Goal: Task Accomplishment & Management: Use online tool/utility

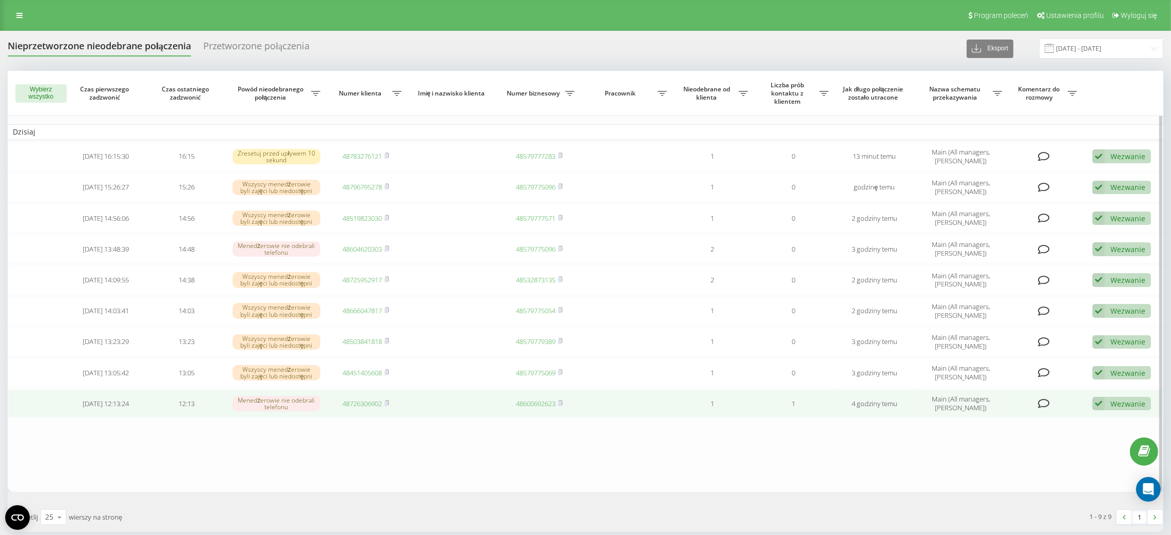
click at [352, 405] on link "48726306902" at bounding box center [362, 403] width 40 height 9
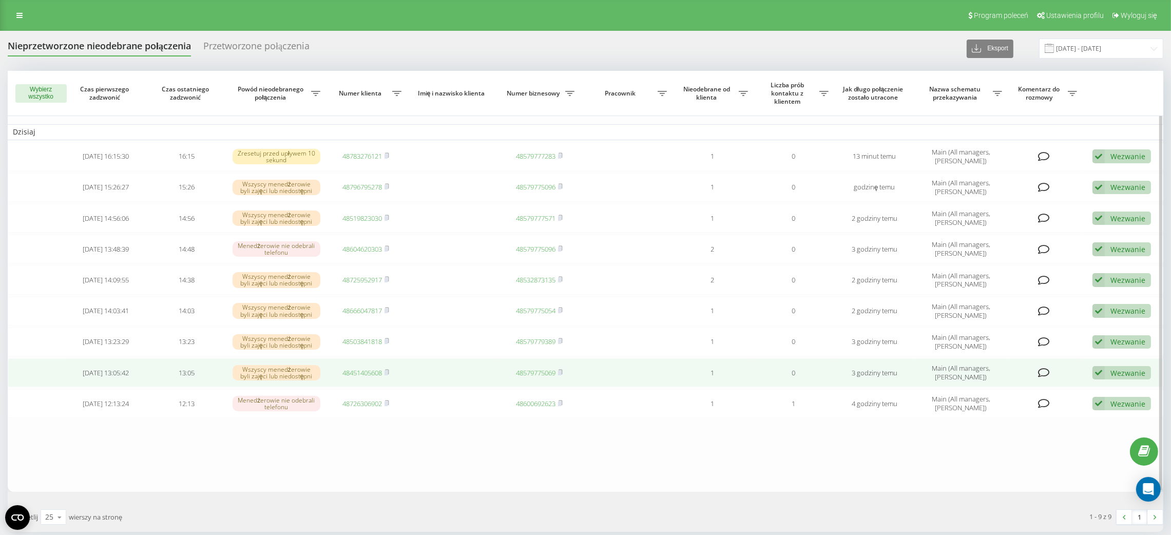
click at [374, 370] on link "48451405608" at bounding box center [362, 372] width 40 height 9
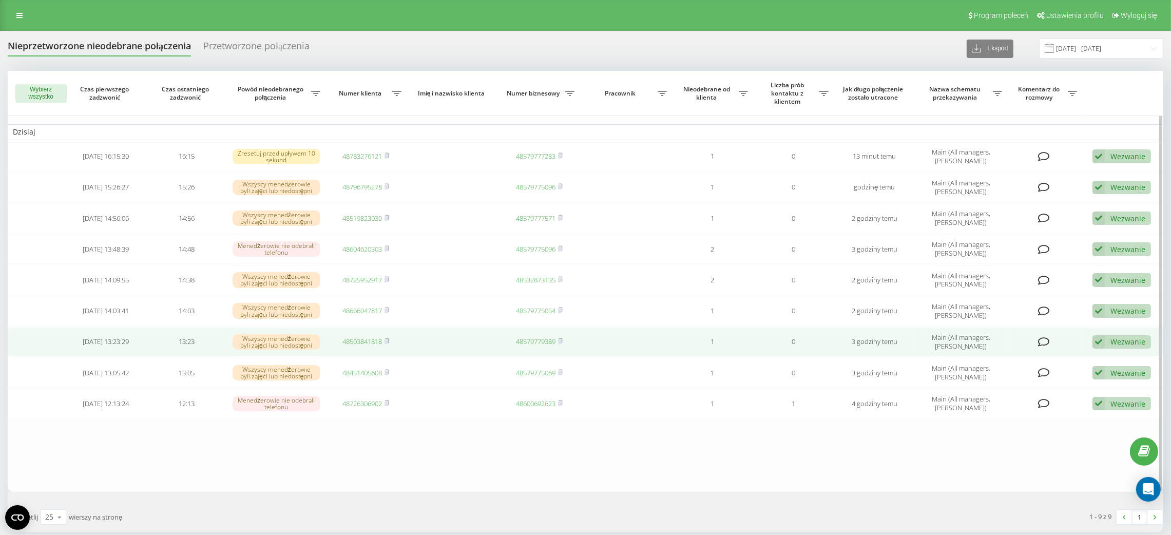
click at [358, 339] on link "48503841818" at bounding box center [362, 341] width 40 height 9
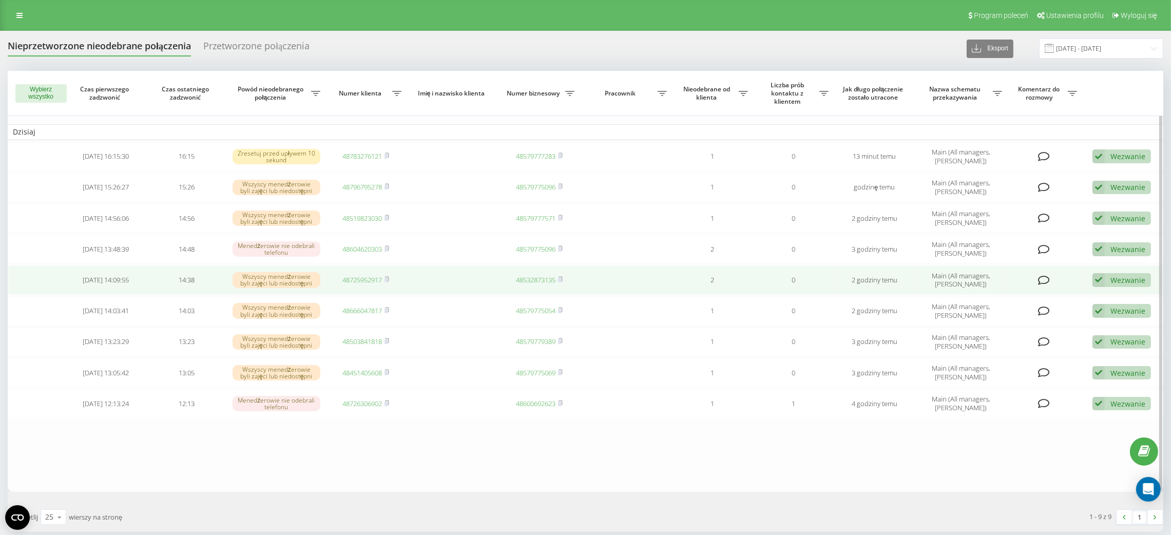
click at [360, 277] on link "48725952917" at bounding box center [362, 279] width 40 height 9
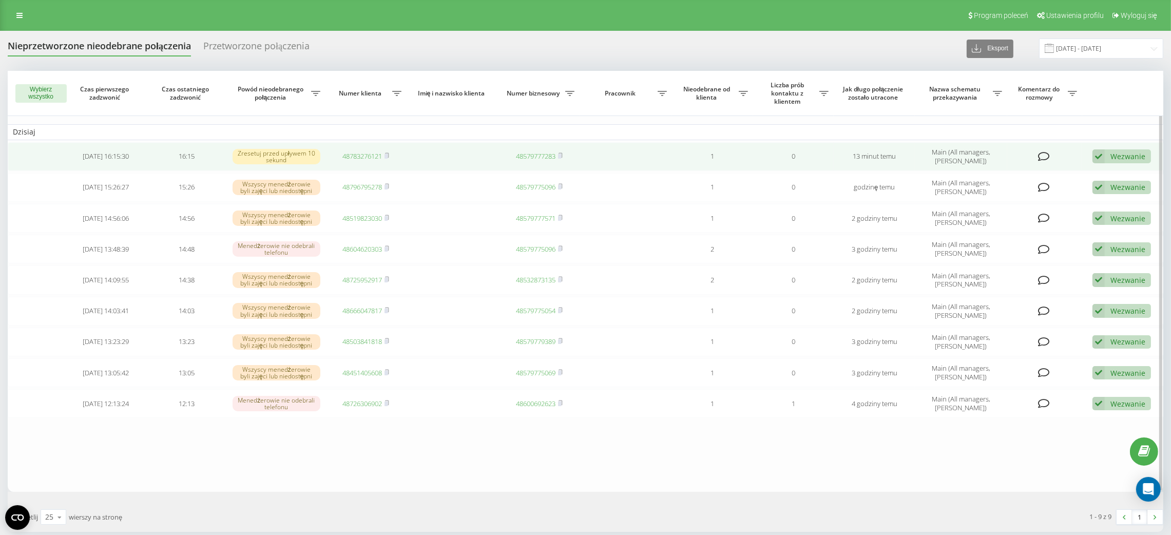
click at [364, 157] on link "48783276121" at bounding box center [362, 155] width 40 height 9
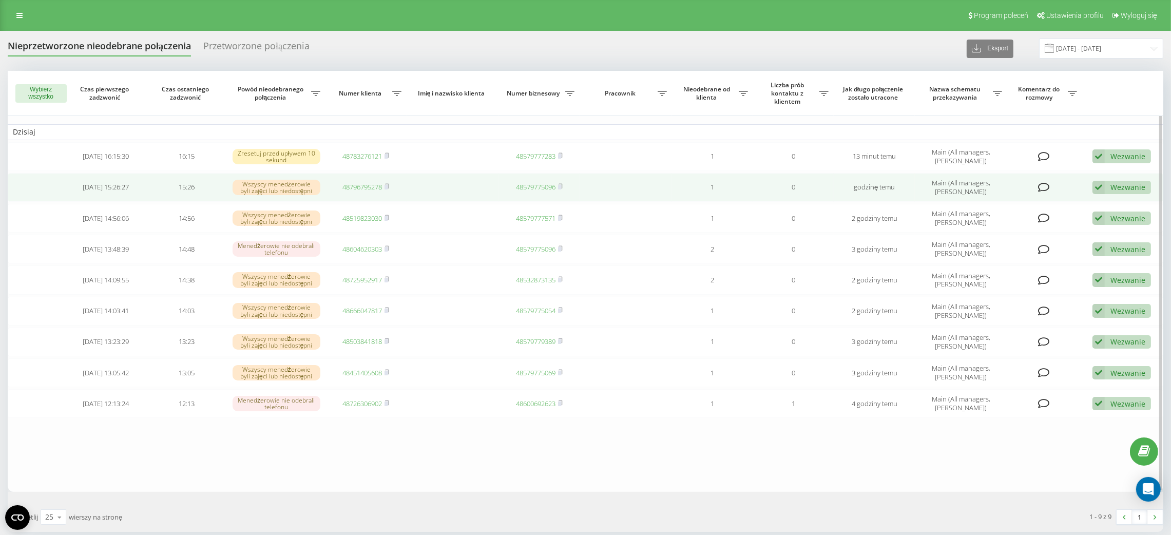
click at [378, 188] on link "48796795278" at bounding box center [362, 186] width 40 height 9
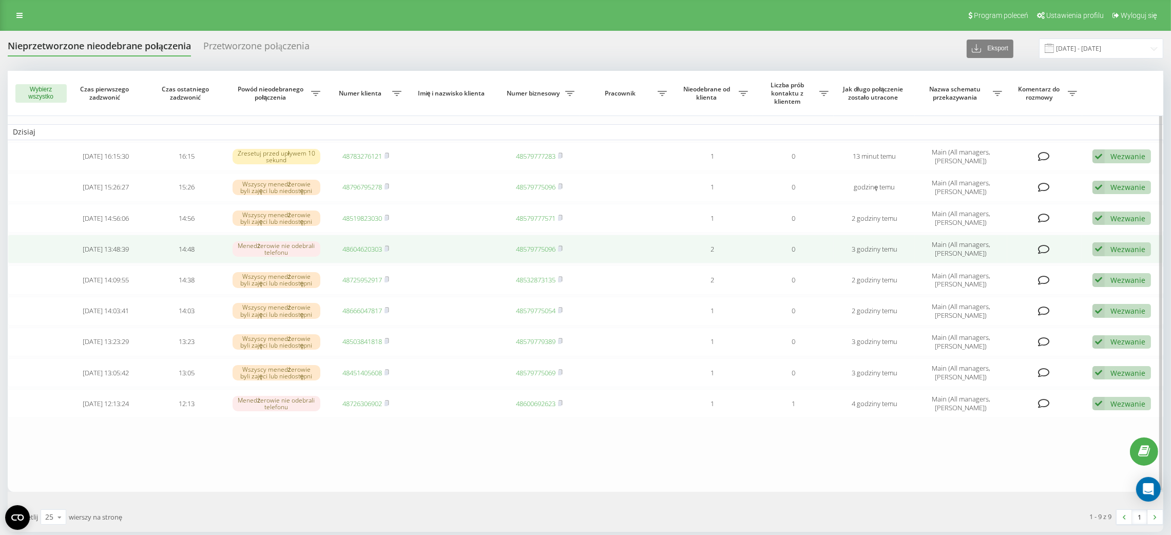
click at [356, 249] on link "48604620303" at bounding box center [362, 248] width 40 height 9
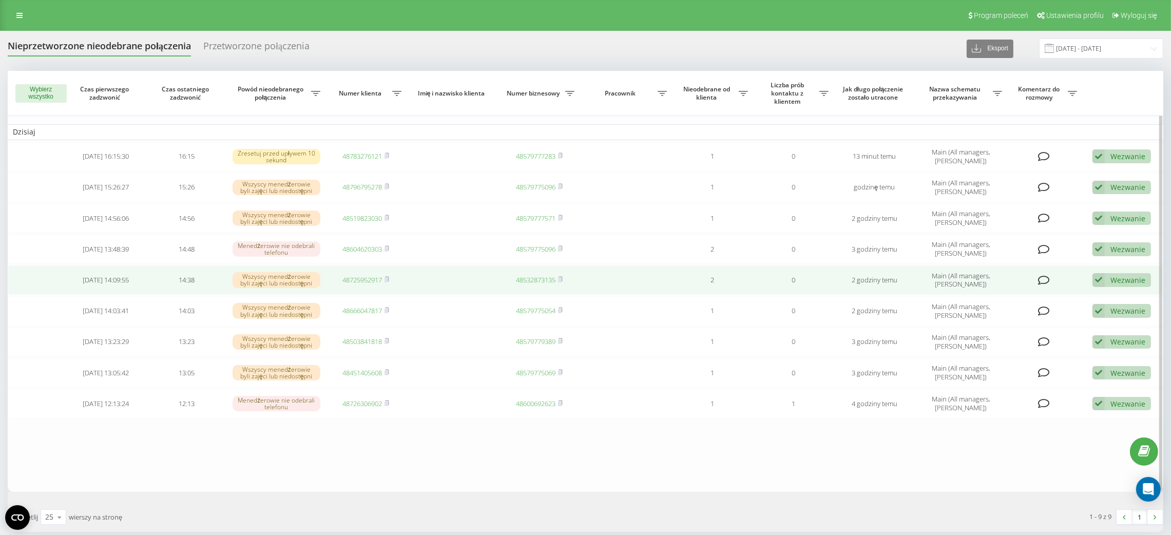
click at [361, 279] on link "48725952917" at bounding box center [362, 279] width 40 height 9
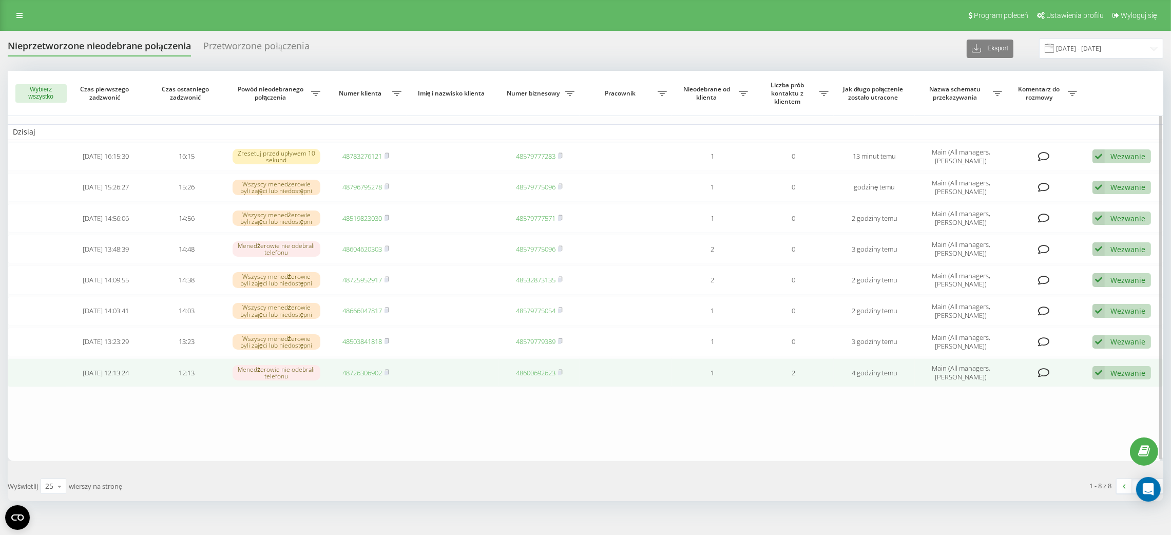
click at [1114, 375] on div "Wezwanie" at bounding box center [1127, 373] width 35 height 10
click at [1106, 390] on div "Nie udało się skontaktować" at bounding box center [1046, 389] width 207 height 18
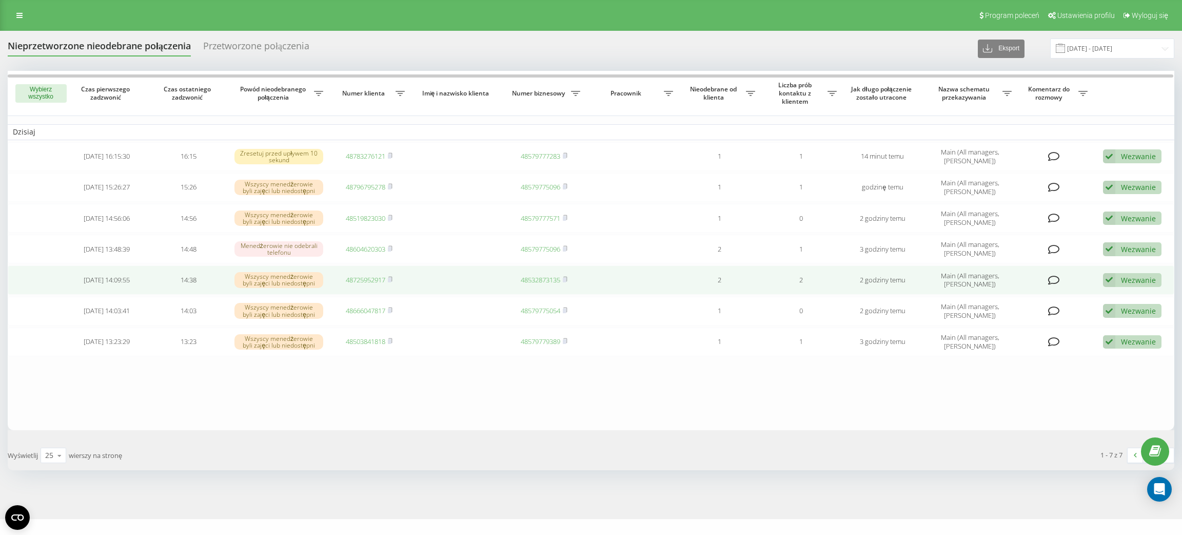
click at [1128, 281] on div "Wezwanie" at bounding box center [1138, 280] width 35 height 10
click at [1117, 297] on div "Nie udało się skontaktować" at bounding box center [1058, 296] width 207 height 18
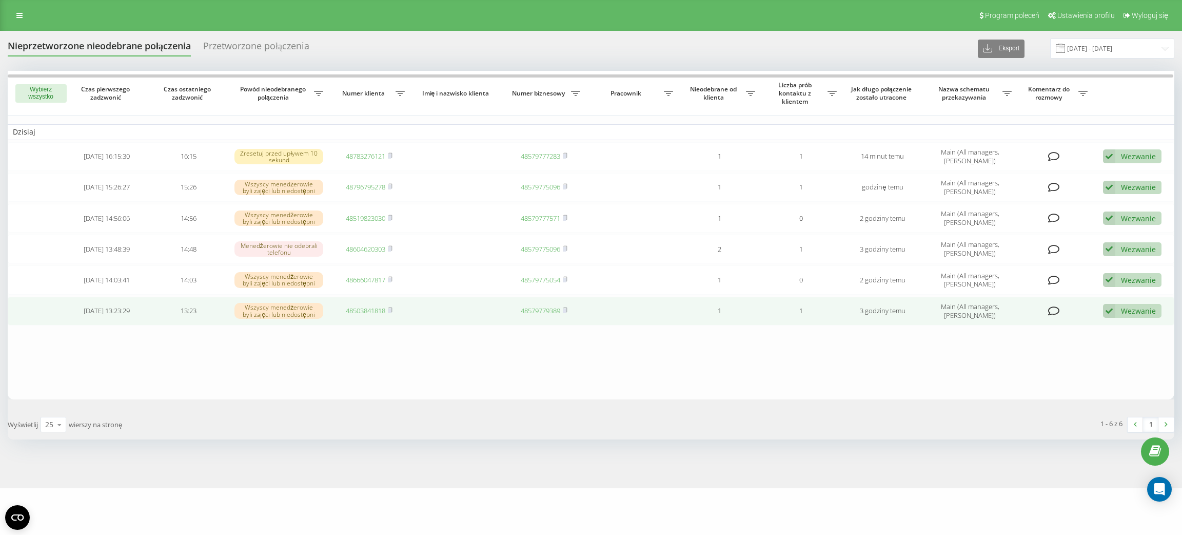
click at [375, 313] on link "48503841818" at bounding box center [366, 310] width 40 height 9
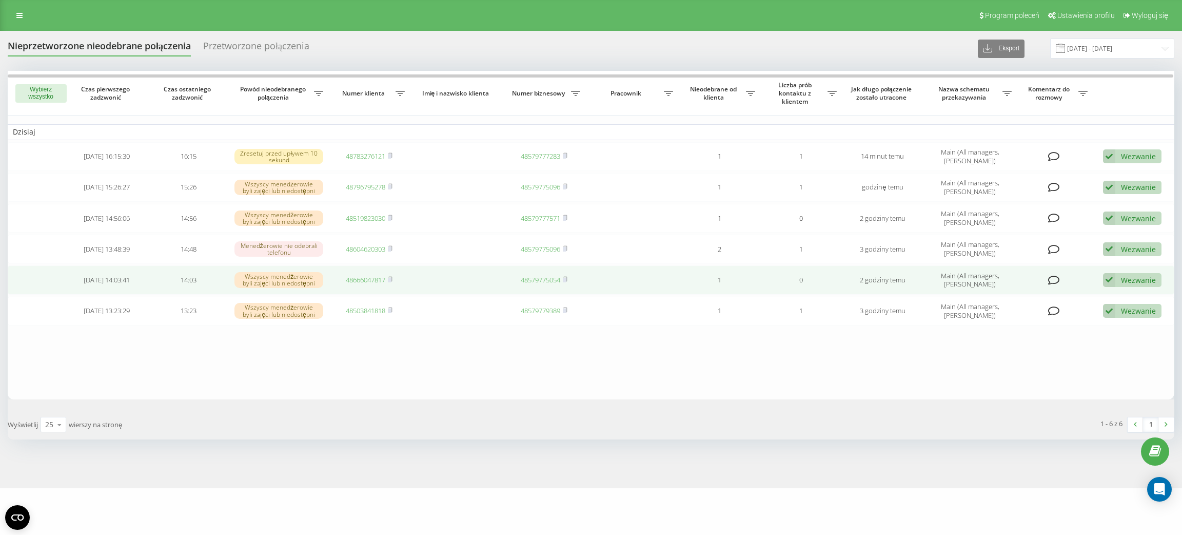
click at [361, 277] on link "48666047817" at bounding box center [366, 279] width 40 height 9
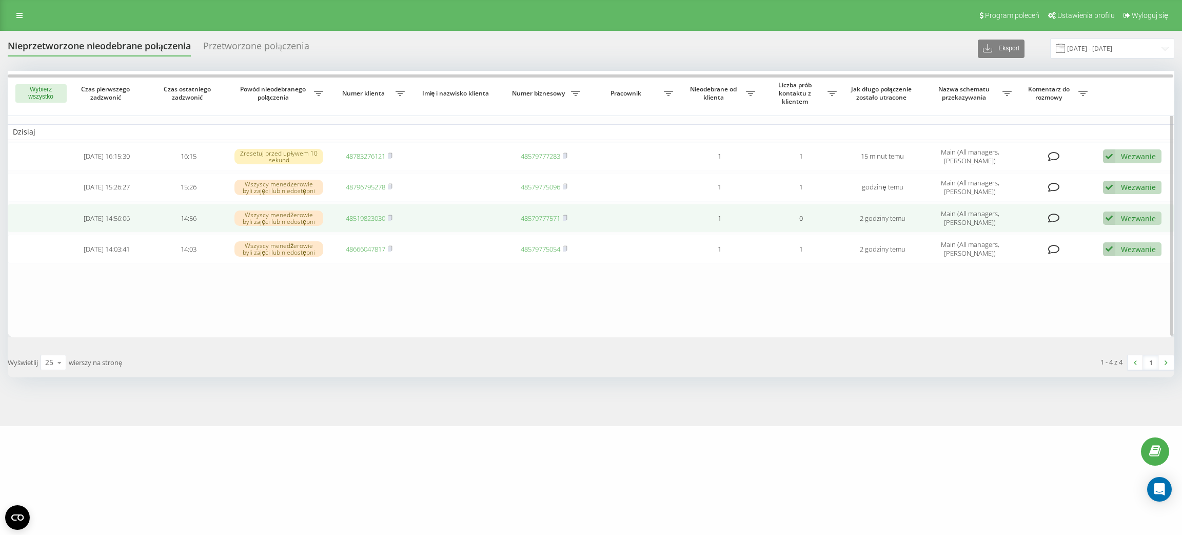
click at [367, 222] on link "48519823030" at bounding box center [366, 217] width 40 height 9
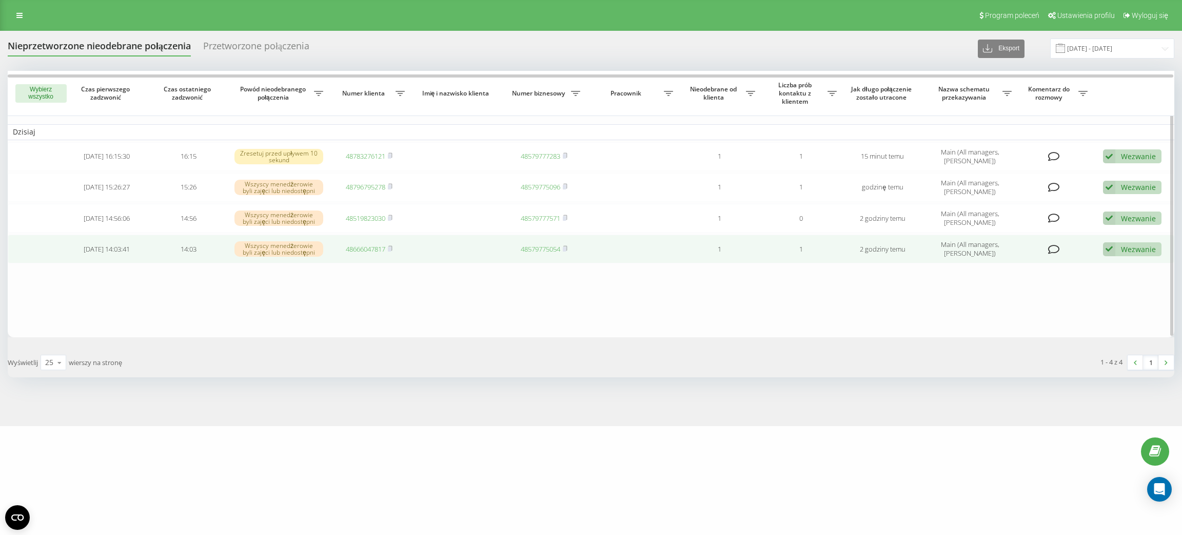
click at [366, 249] on link "48666047817" at bounding box center [366, 248] width 40 height 9
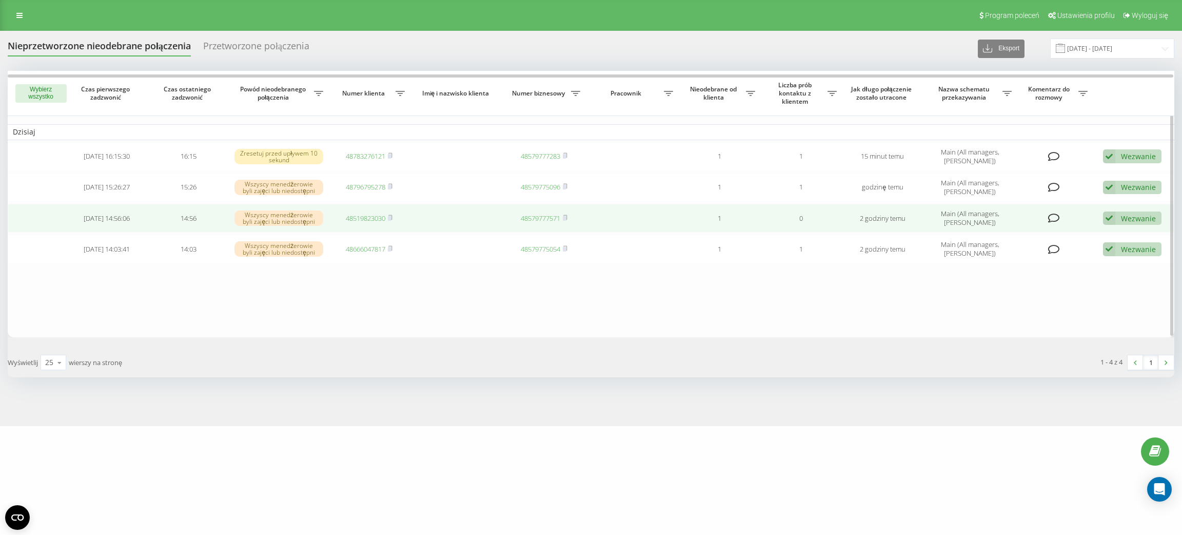
click at [372, 220] on link "48519823030" at bounding box center [366, 217] width 40 height 9
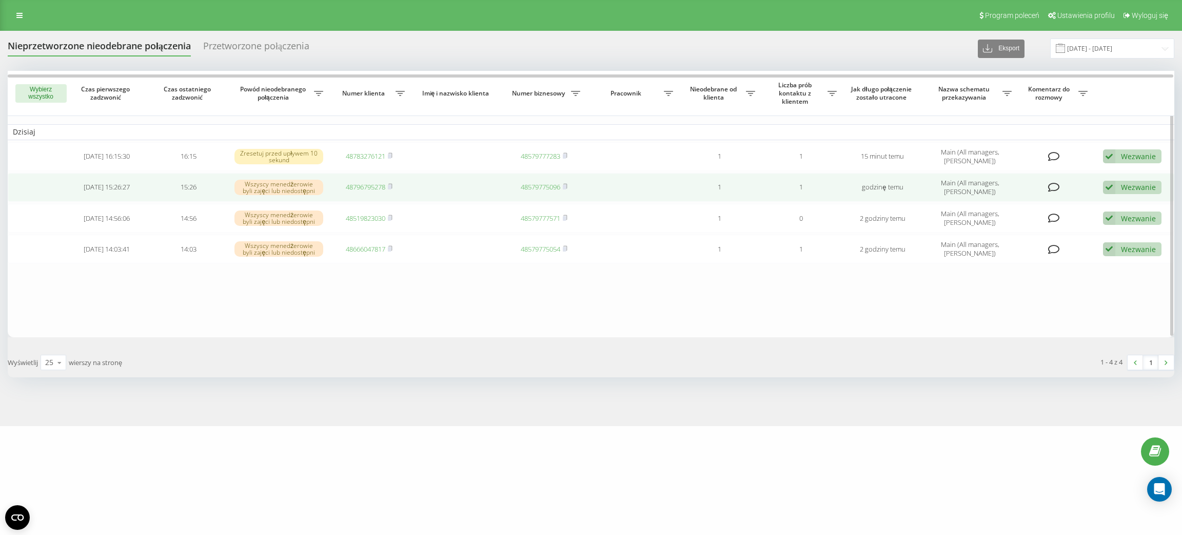
click at [353, 192] on td "48796795278" at bounding box center [369, 187] width 82 height 29
click at [378, 187] on link "48796795278" at bounding box center [366, 186] width 40 height 9
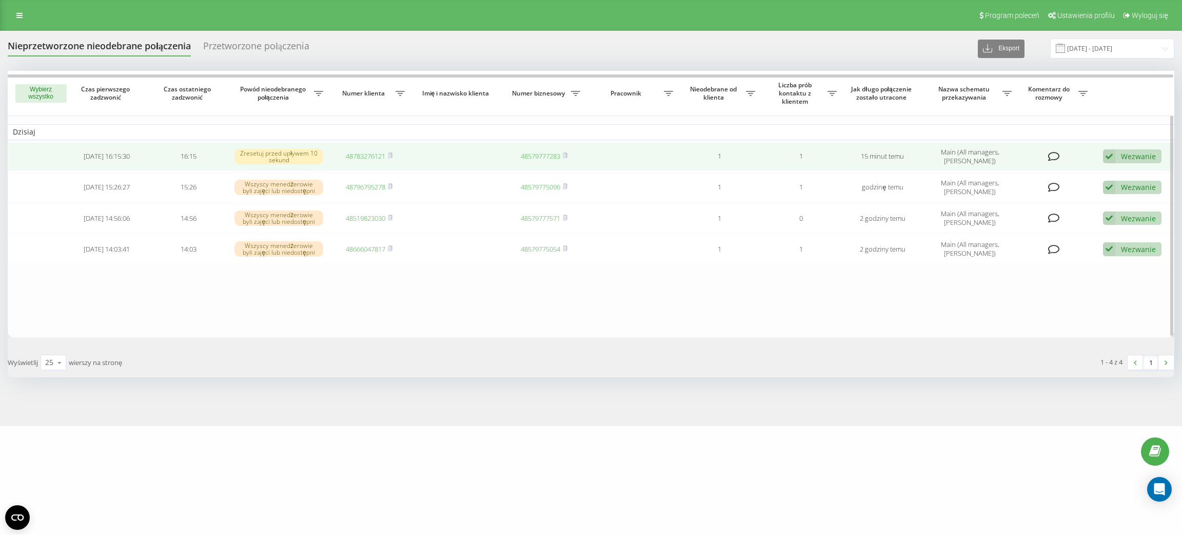
click at [364, 154] on link "48783276121" at bounding box center [366, 155] width 40 height 9
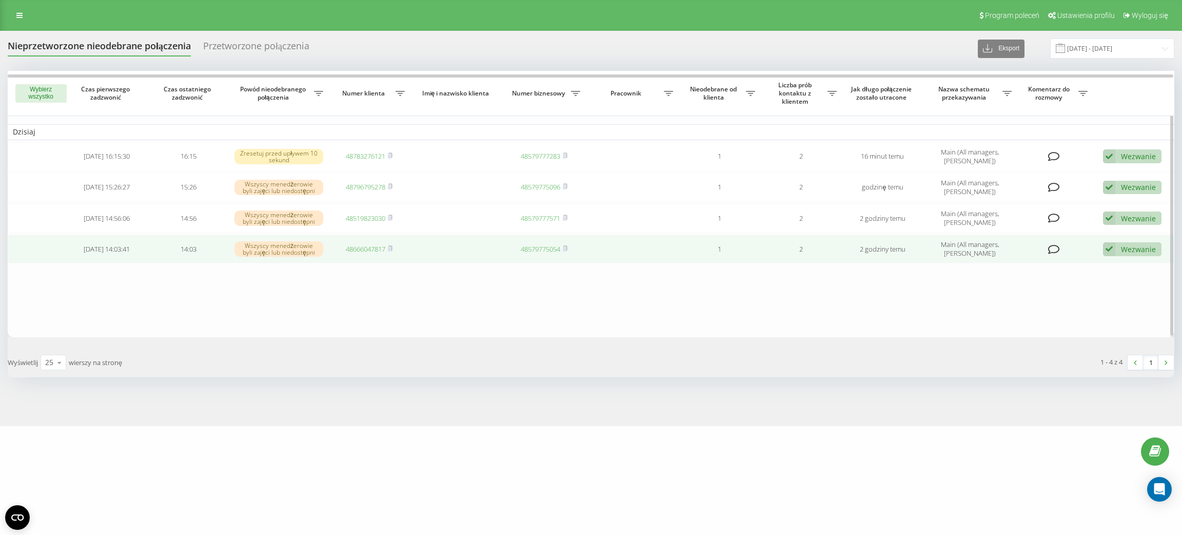
click at [1125, 247] on div "Wezwanie" at bounding box center [1138, 249] width 35 height 10
click at [1123, 264] on div "Nie udało się skontaktować" at bounding box center [1058, 266] width 207 height 18
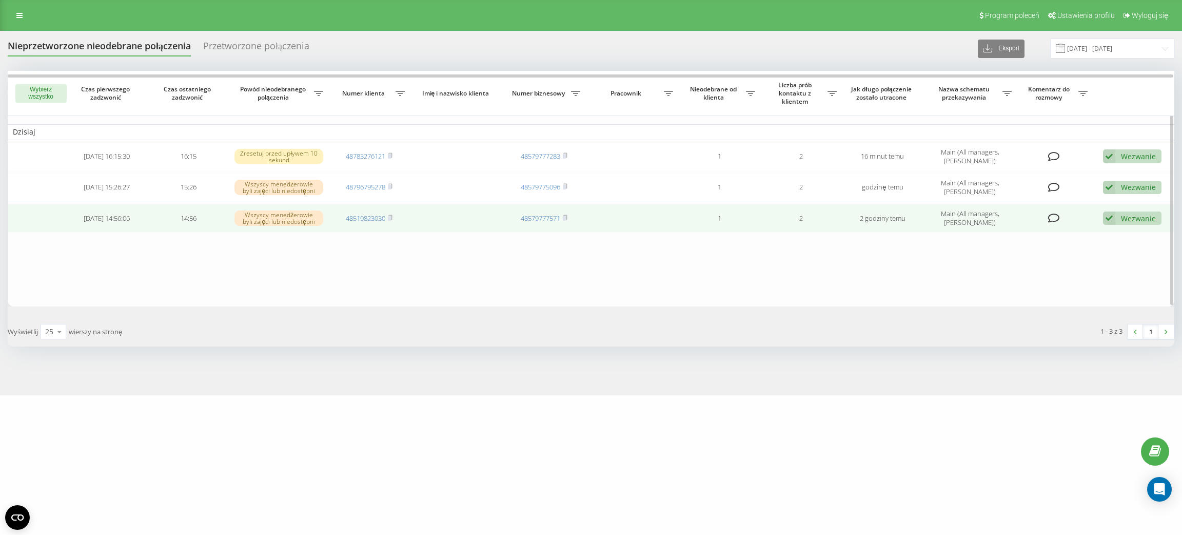
click at [1133, 217] on div "Wezwanie" at bounding box center [1138, 218] width 35 height 10
click at [1129, 232] on div "Nie udało się skontaktować" at bounding box center [1058, 234] width 207 height 18
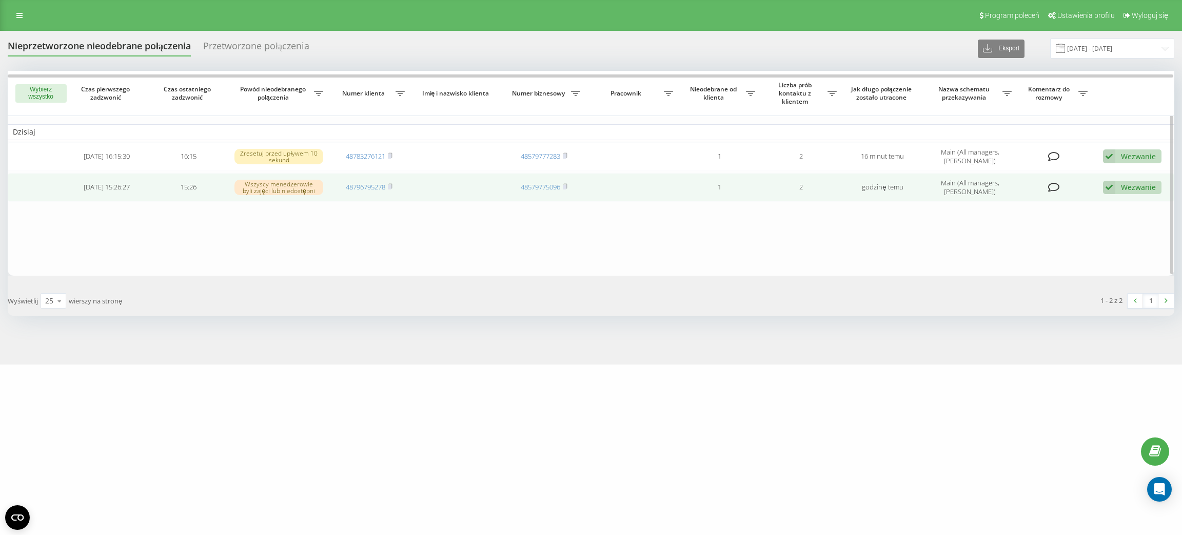
click at [1126, 190] on div "Wezwanie" at bounding box center [1138, 187] width 35 height 10
click at [1126, 202] on div "Nie udało się skontaktować" at bounding box center [1058, 204] width 207 height 18
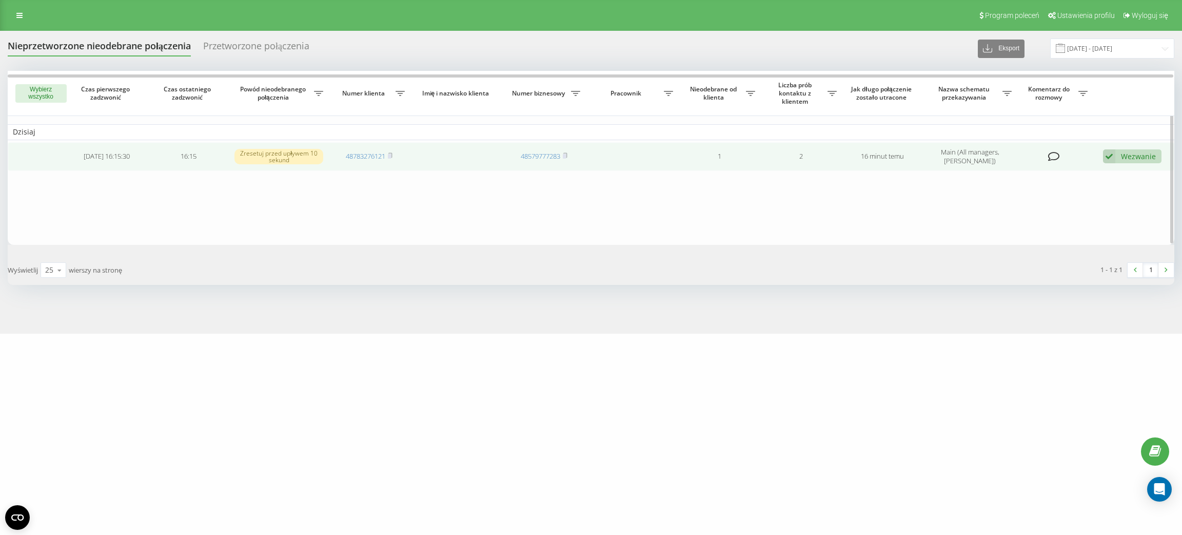
click at [1125, 156] on div "Wezwanie" at bounding box center [1138, 156] width 35 height 10
drag, startPoint x: 1104, startPoint y: 188, endPoint x: 1087, endPoint y: 196, distance: 18.4
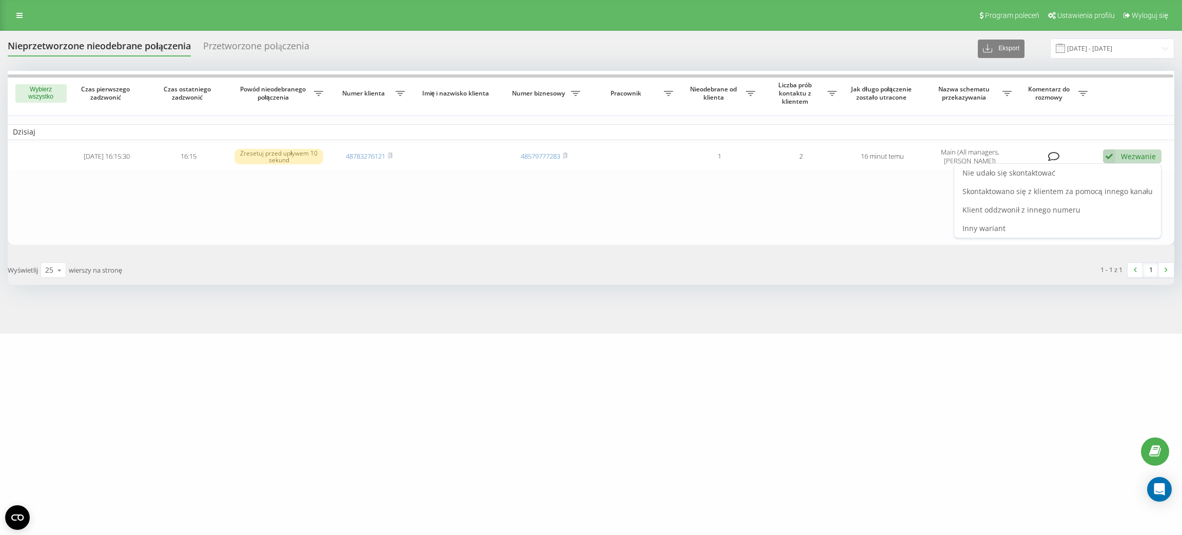
click at [1103, 188] on span "Skontaktowano się z klientem za pomocą innego kanału" at bounding box center [1058, 191] width 190 height 10
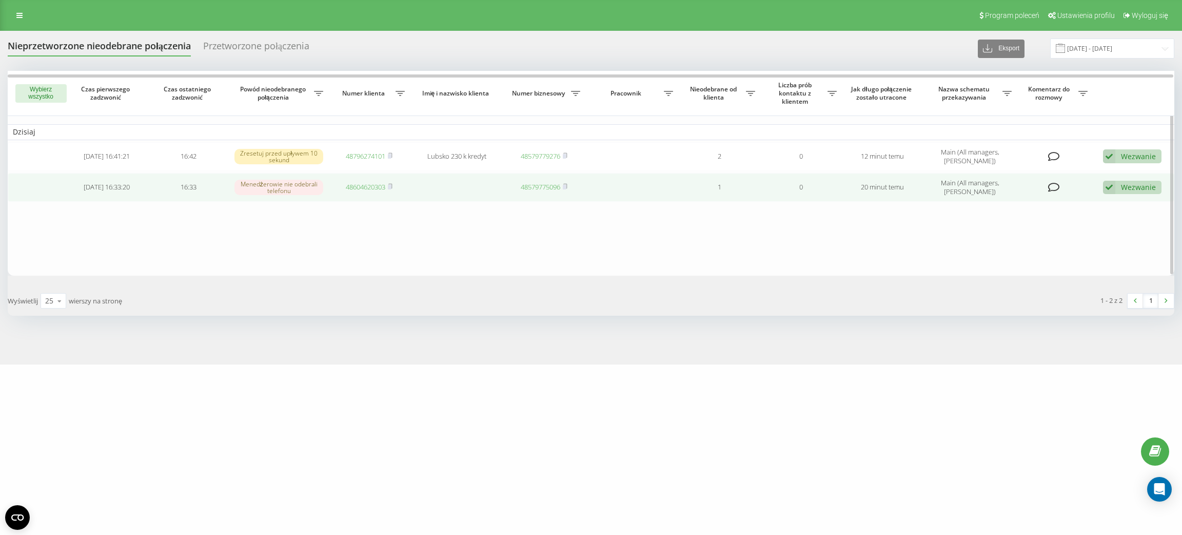
click at [375, 187] on link "48604620303" at bounding box center [366, 186] width 40 height 9
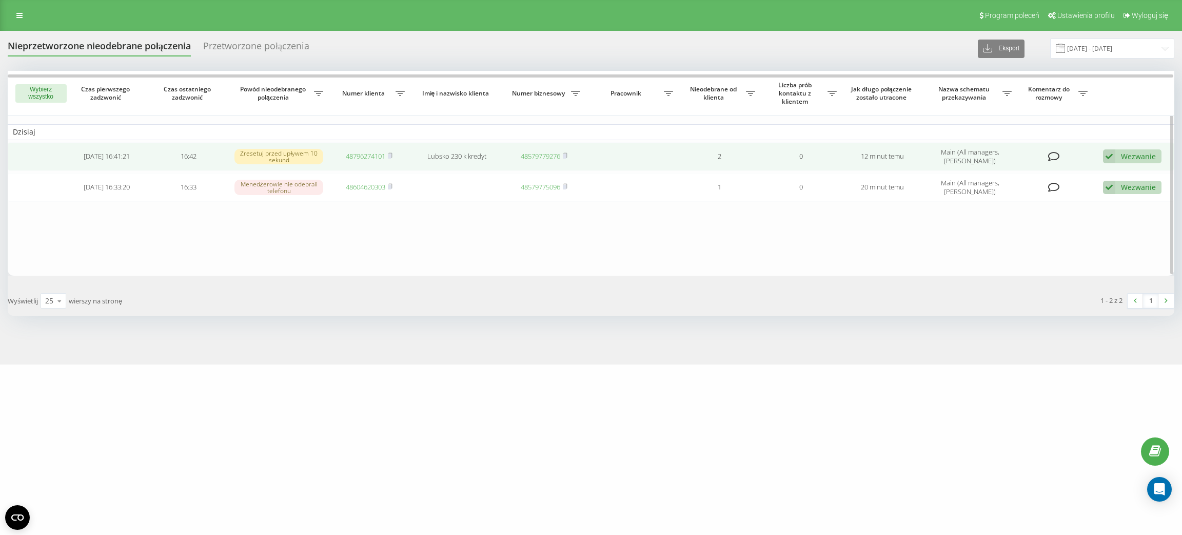
click at [359, 157] on link "48796274101" at bounding box center [366, 155] width 40 height 9
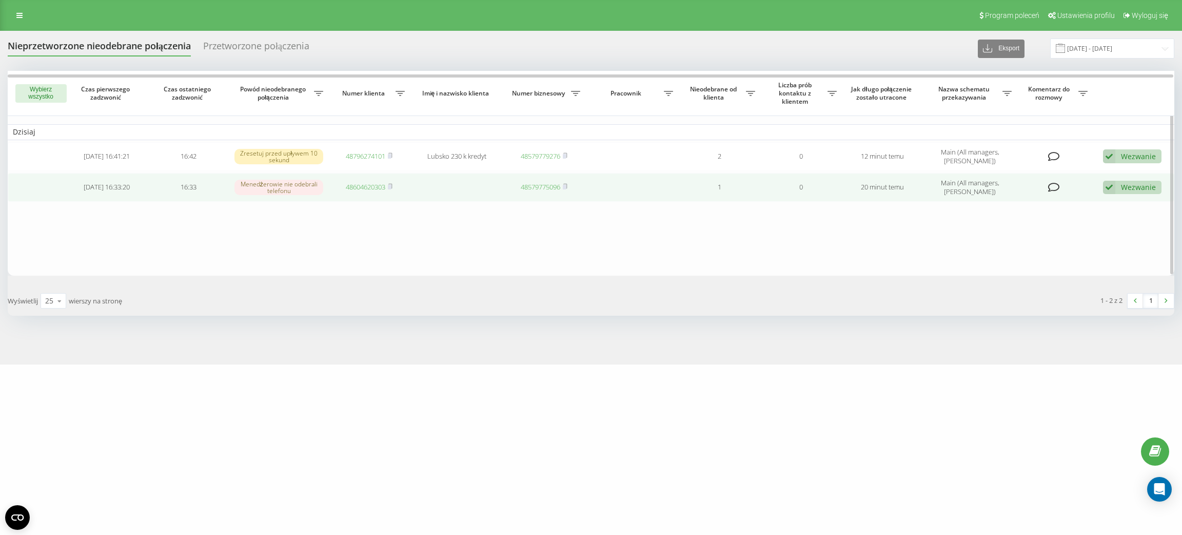
click at [364, 185] on link "48604620303" at bounding box center [366, 186] width 40 height 9
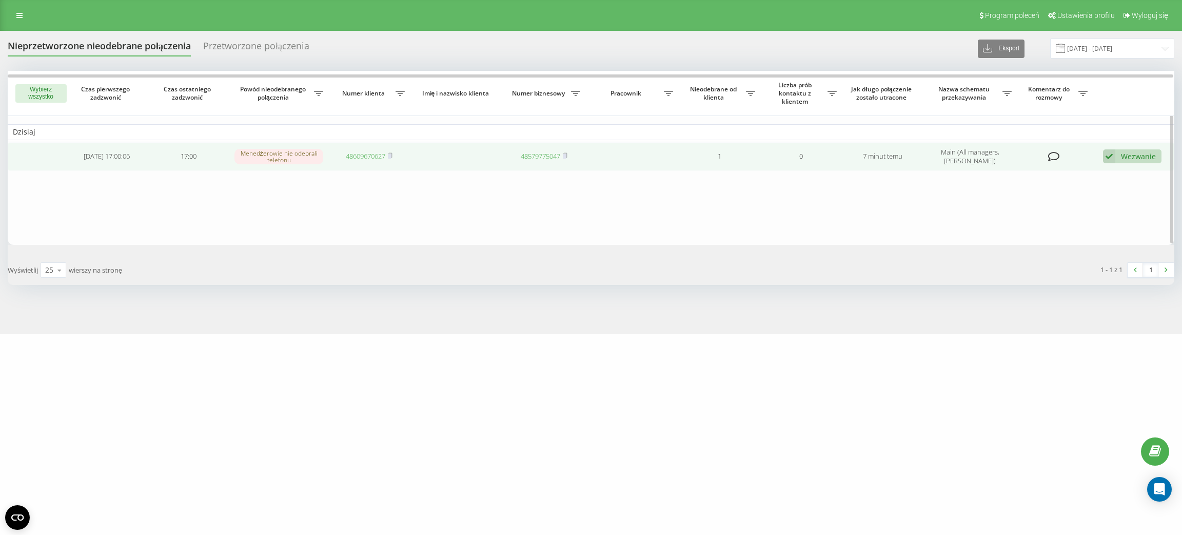
click at [365, 159] on link "48609670627" at bounding box center [366, 155] width 40 height 9
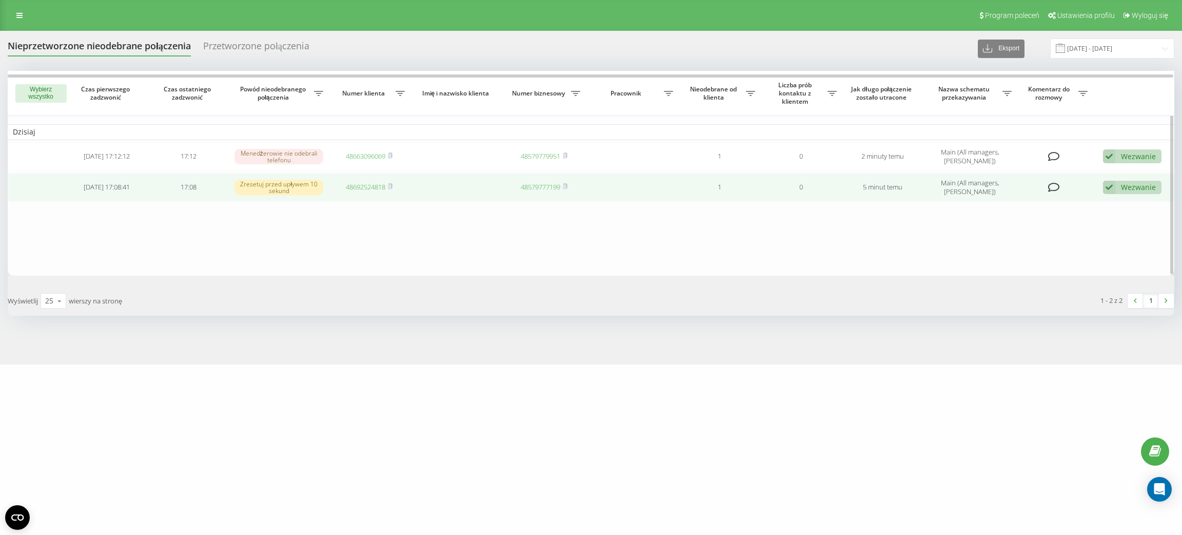
click at [381, 183] on link "48692524818" at bounding box center [366, 186] width 40 height 9
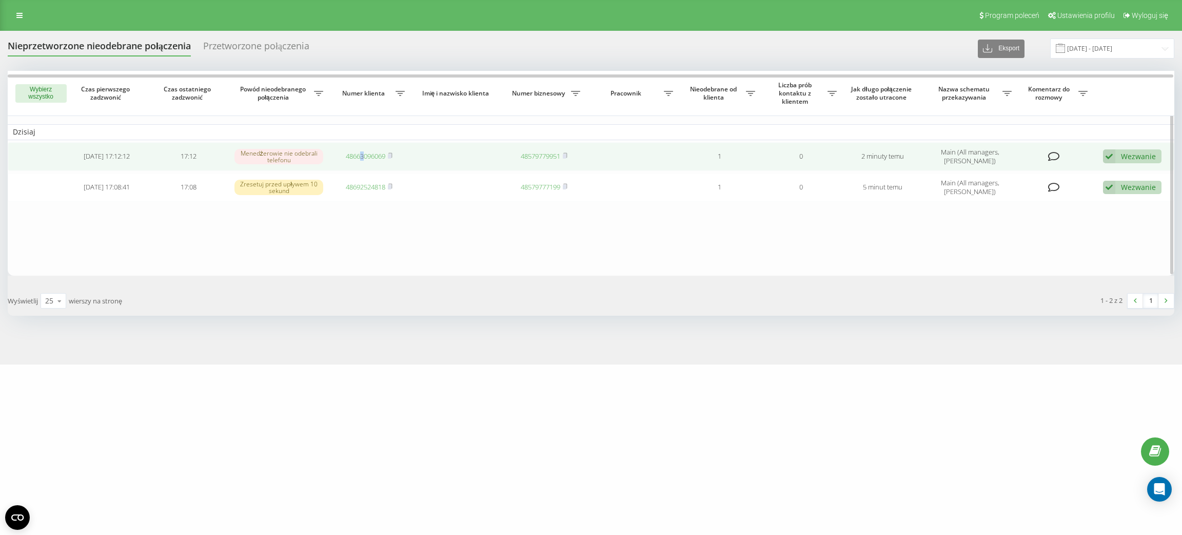
click at [360, 147] on td "48663096069" at bounding box center [369, 156] width 82 height 29
click at [365, 159] on link "48663096069" at bounding box center [366, 155] width 40 height 9
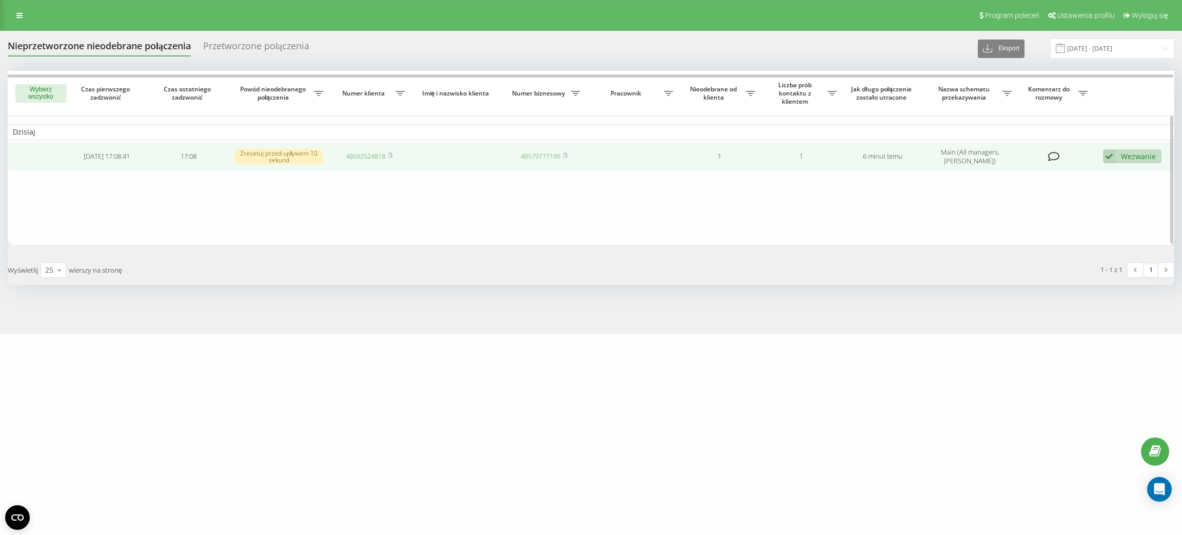
click at [1126, 157] on div "Wezwanie" at bounding box center [1138, 156] width 35 height 10
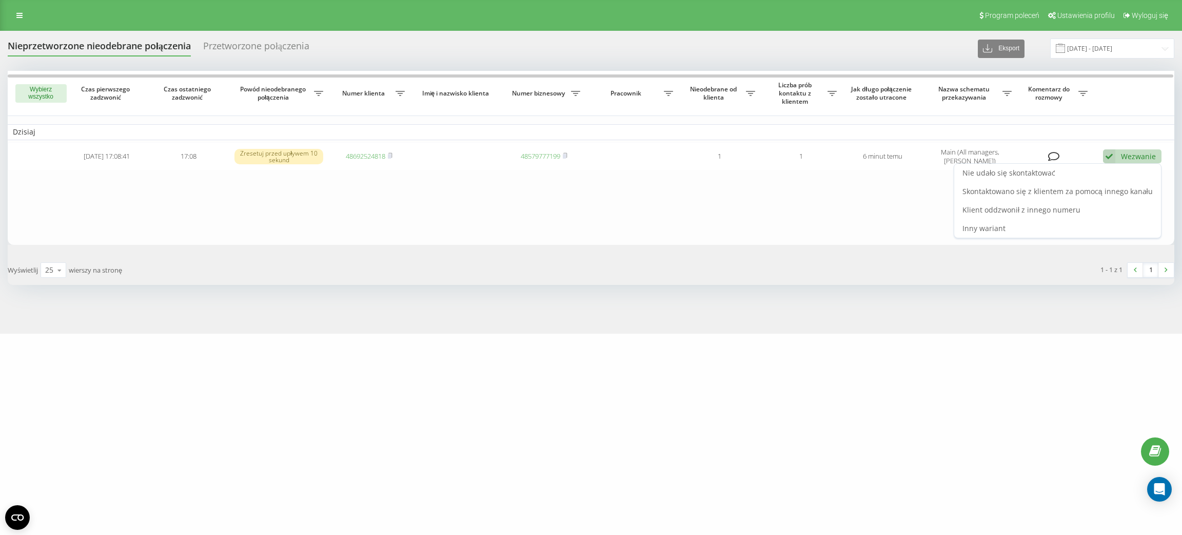
click at [1088, 190] on span "Skontaktowano się z klientem za pomocą innego kanału" at bounding box center [1058, 191] width 190 height 10
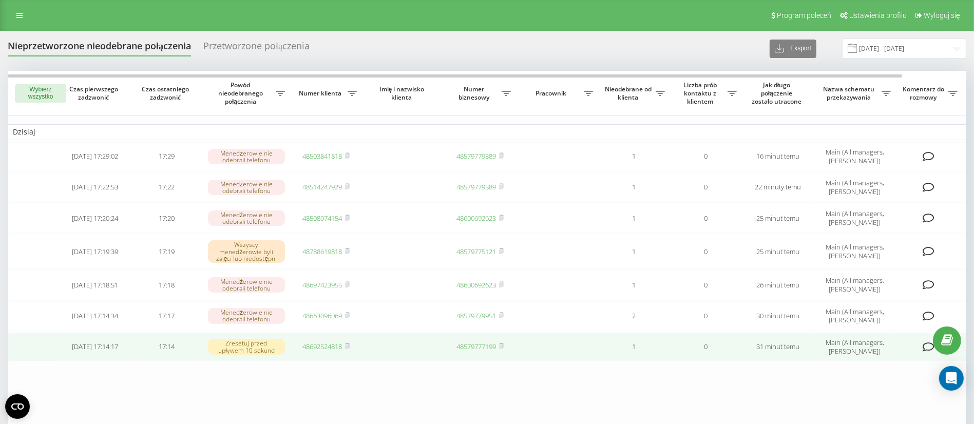
click at [313, 347] on link "48692524818" at bounding box center [323, 346] width 40 height 9
click at [316, 346] on link "48692524818" at bounding box center [323, 346] width 40 height 9
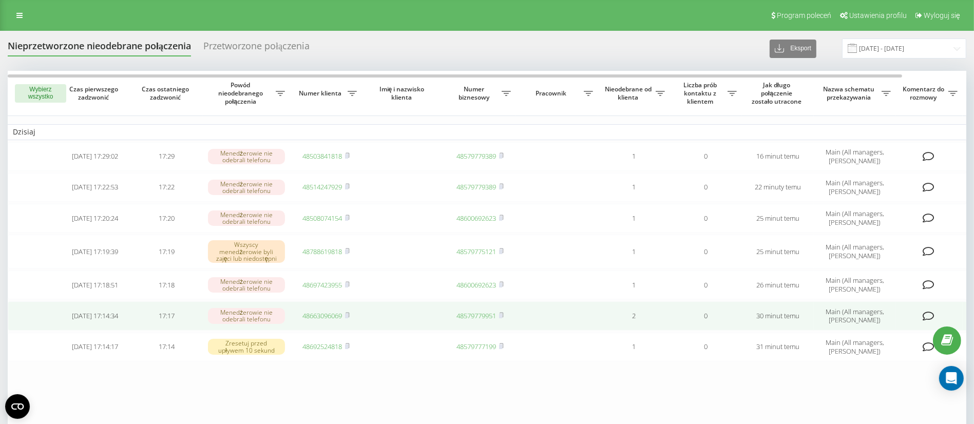
click at [320, 316] on link "48663096069" at bounding box center [323, 315] width 40 height 9
click at [325, 314] on link "48663096069" at bounding box center [323, 315] width 40 height 9
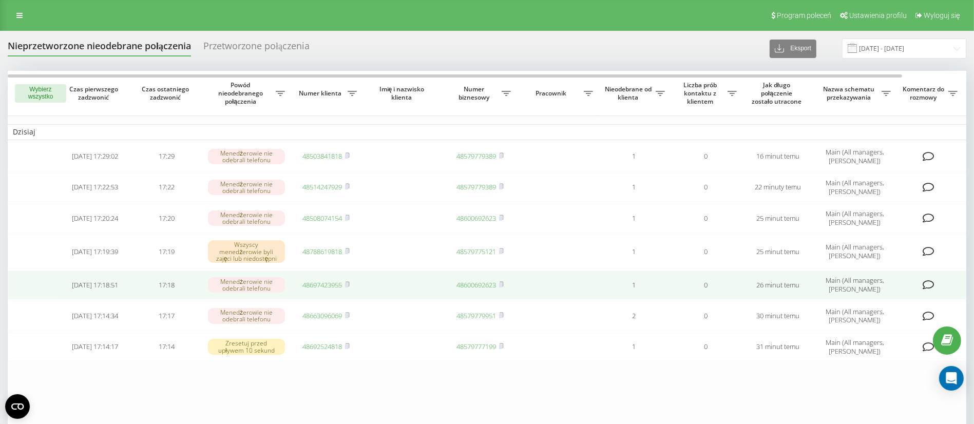
click at [317, 284] on link "48697423955" at bounding box center [323, 284] width 40 height 9
click at [326, 277] on td "48697423955" at bounding box center [326, 284] width 72 height 29
click at [326, 285] on link "48697423955" at bounding box center [323, 284] width 40 height 9
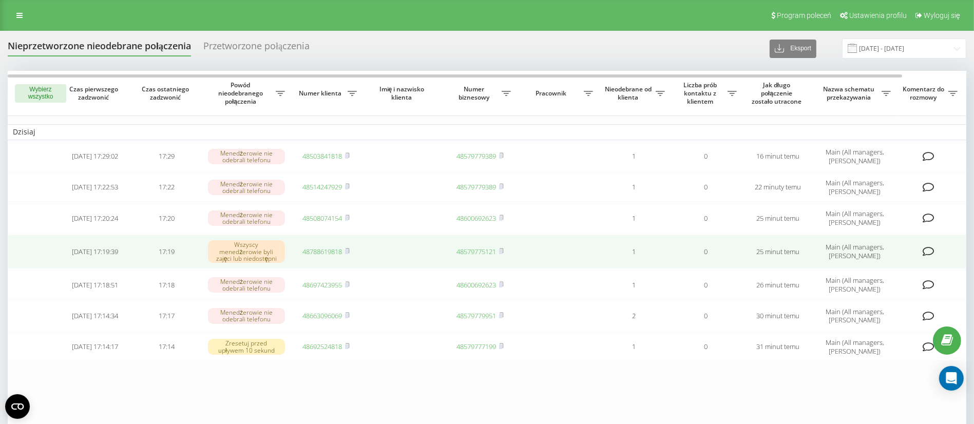
click at [321, 245] on td "48788619818" at bounding box center [326, 252] width 72 height 34
click at [325, 252] on link "48788619818" at bounding box center [323, 251] width 40 height 9
click at [315, 249] on link "48788619818" at bounding box center [323, 251] width 40 height 9
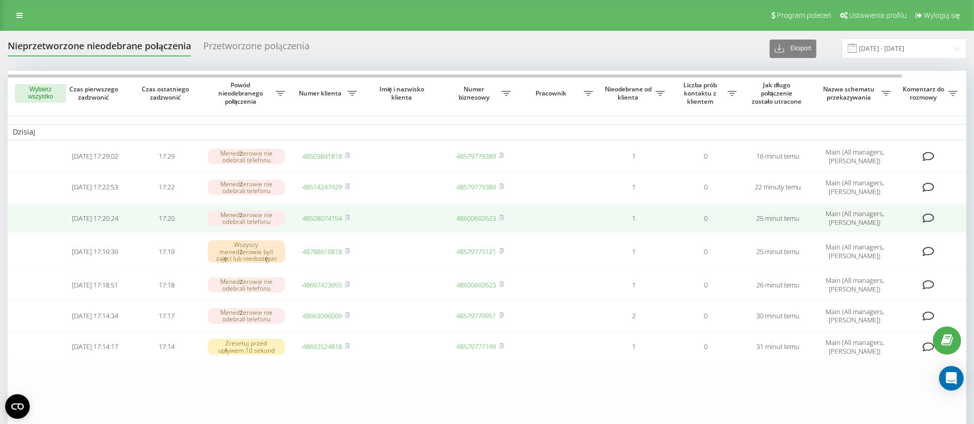
click at [334, 213] on link "48508074154" at bounding box center [323, 217] width 40 height 9
click at [315, 217] on link "48508074154" at bounding box center [323, 217] width 40 height 9
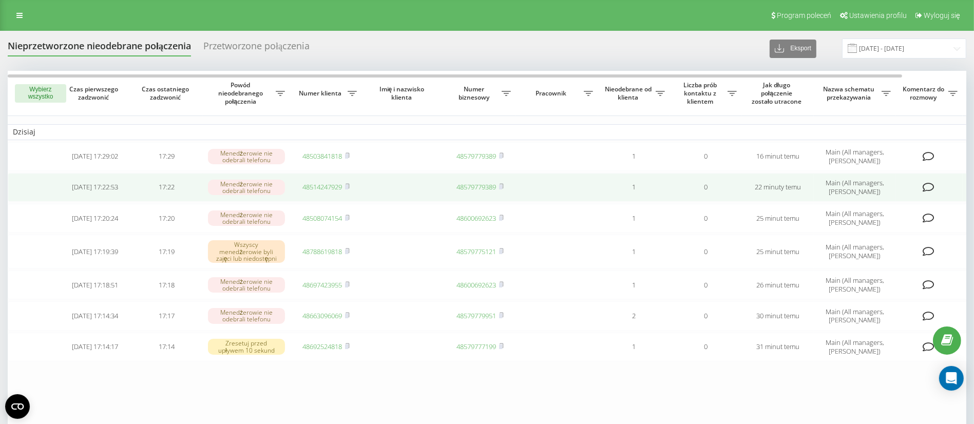
click at [305, 186] on link "48514247929" at bounding box center [323, 186] width 40 height 9
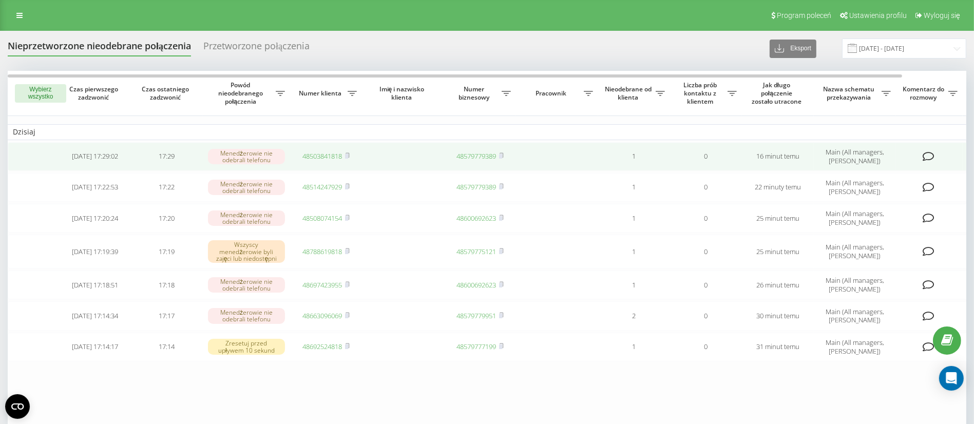
click at [318, 155] on link "48503841818" at bounding box center [323, 155] width 40 height 9
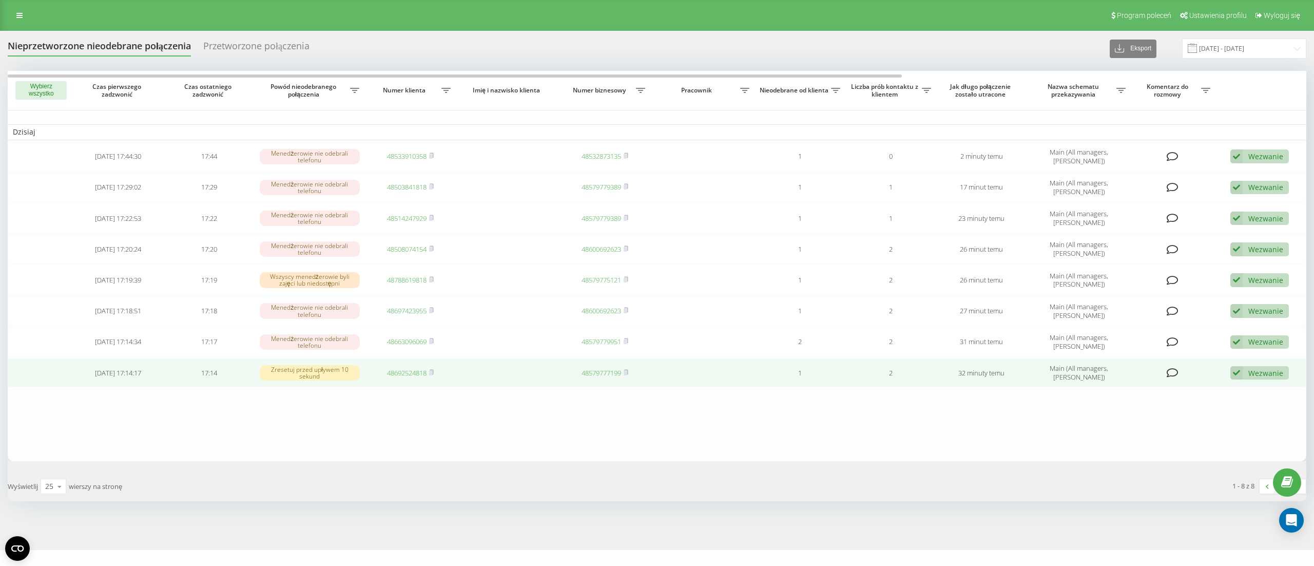
click at [985, 369] on div "Wezwanie" at bounding box center [1265, 373] width 35 height 10
click at [985, 380] on div "Wezwanie Nie udało się skontaktować Skontaktowano się z klientem za pomocą inne…" at bounding box center [1259, 373] width 59 height 14
drag, startPoint x: 1265, startPoint y: 373, endPoint x: 1262, endPoint y: 385, distance: 12.6
click at [985, 373] on div "Wezwanie" at bounding box center [1265, 373] width 35 height 10
click at [985, 385] on div "Nie udało się skontaktować" at bounding box center [1184, 389] width 207 height 18
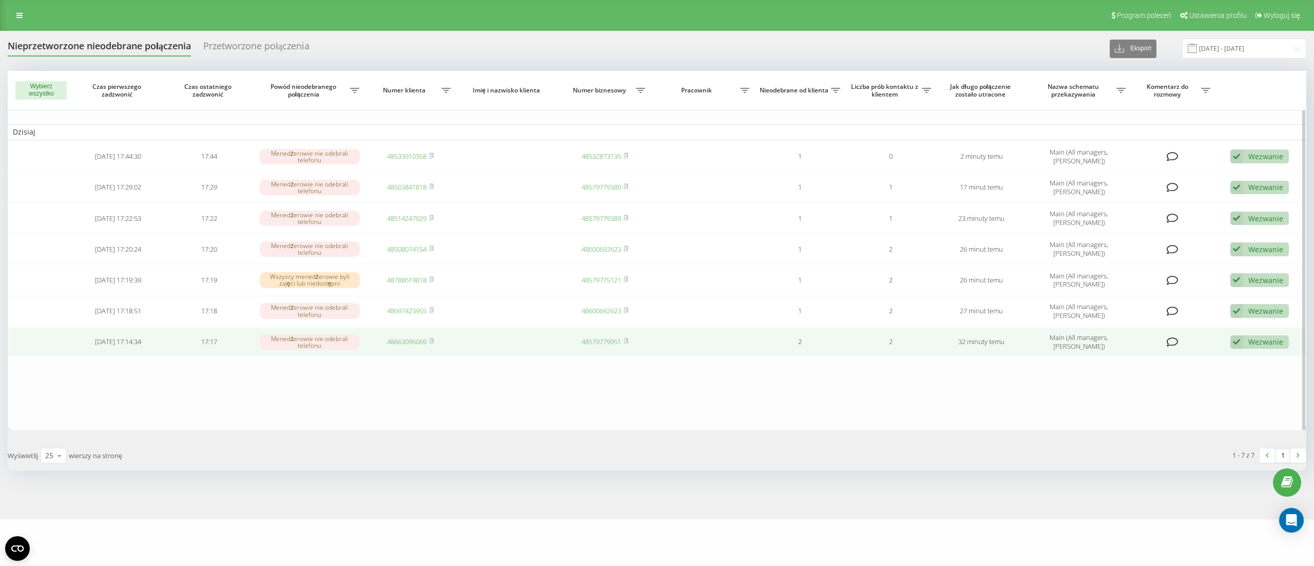
click at [985, 343] on div "Wezwanie" at bounding box center [1265, 342] width 35 height 10
click at [985, 352] on div "Nie udało się skontaktować" at bounding box center [1184, 358] width 207 height 18
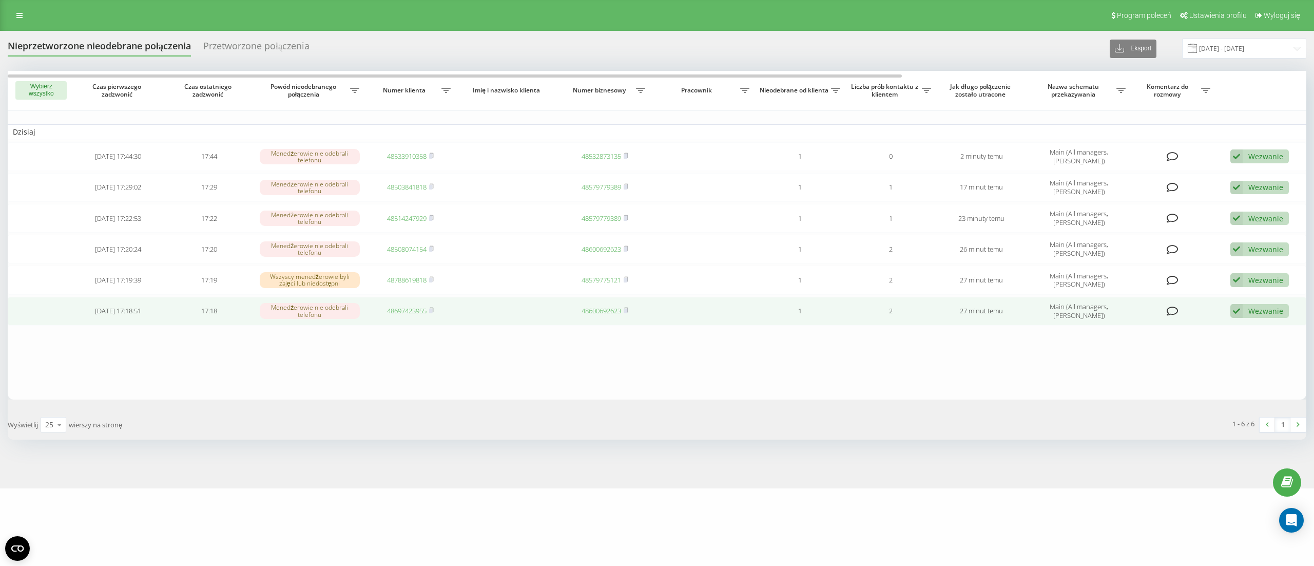
click at [985, 311] on div "Wezwanie" at bounding box center [1265, 311] width 35 height 10
click at [985, 321] on div "Nie udało się skontaktować" at bounding box center [1184, 327] width 207 height 18
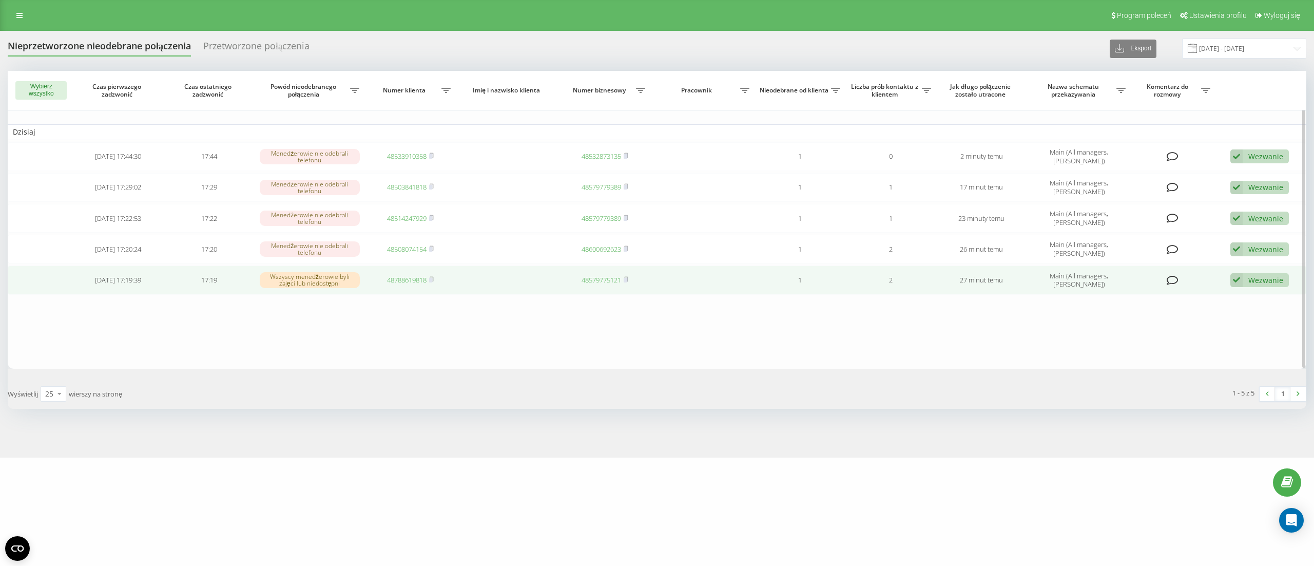
drag, startPoint x: 1263, startPoint y: 277, endPoint x: 1263, endPoint y: 284, distance: 6.7
click at [985, 278] on div "Wezwanie" at bounding box center [1265, 280] width 35 height 10
click at [985, 300] on div "Nie udało się skontaktować" at bounding box center [1184, 296] width 207 height 18
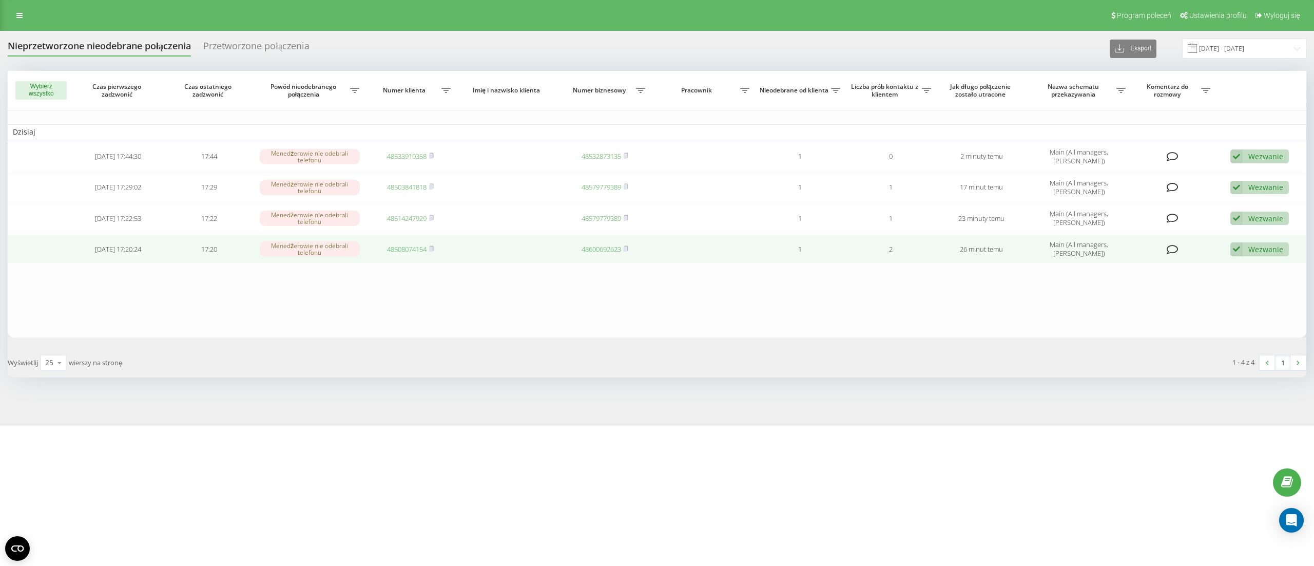
click at [985, 254] on div "Wezwanie" at bounding box center [1265, 249] width 35 height 10
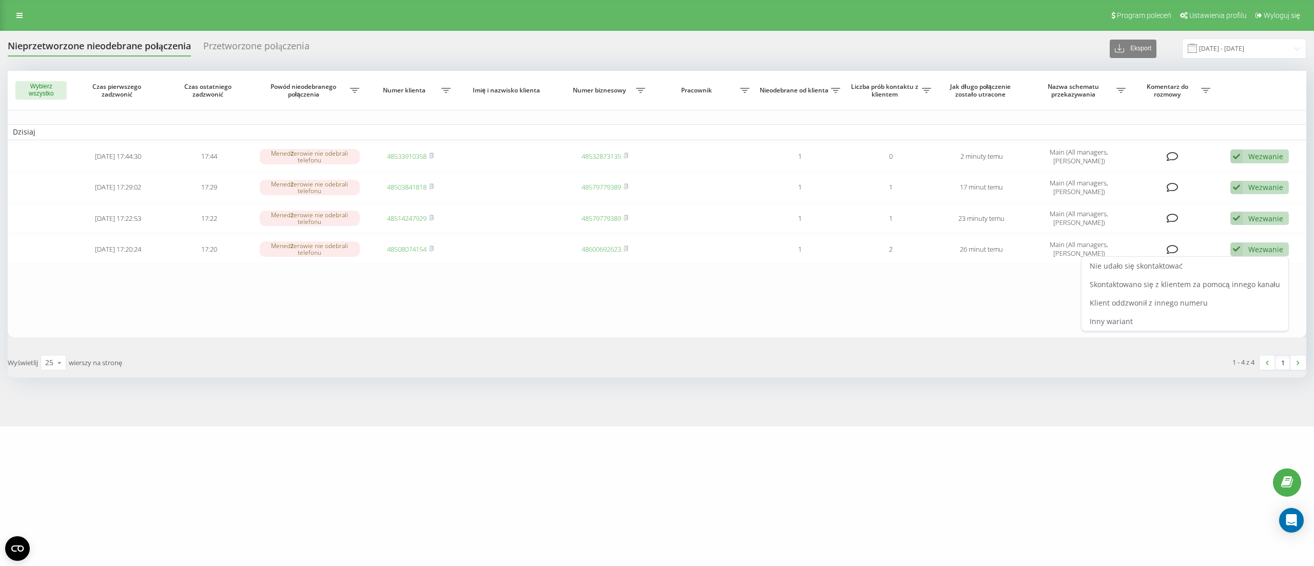
click at [985, 262] on div "Nie udało się skontaktować" at bounding box center [1184, 266] width 207 height 18
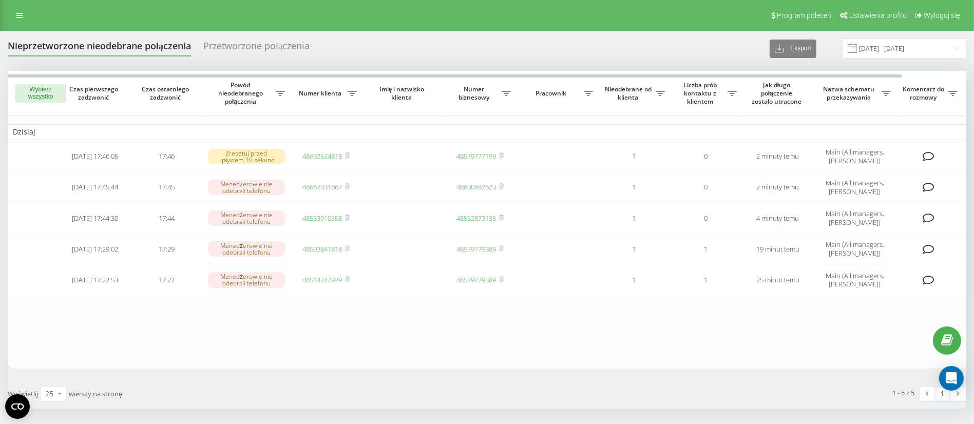
click at [417, 378] on div "Wybierz wszystko Czas pierwszego zadzwonić Czas ostatniego zadzwonić Powód nieo…" at bounding box center [487, 239] width 958 height 337
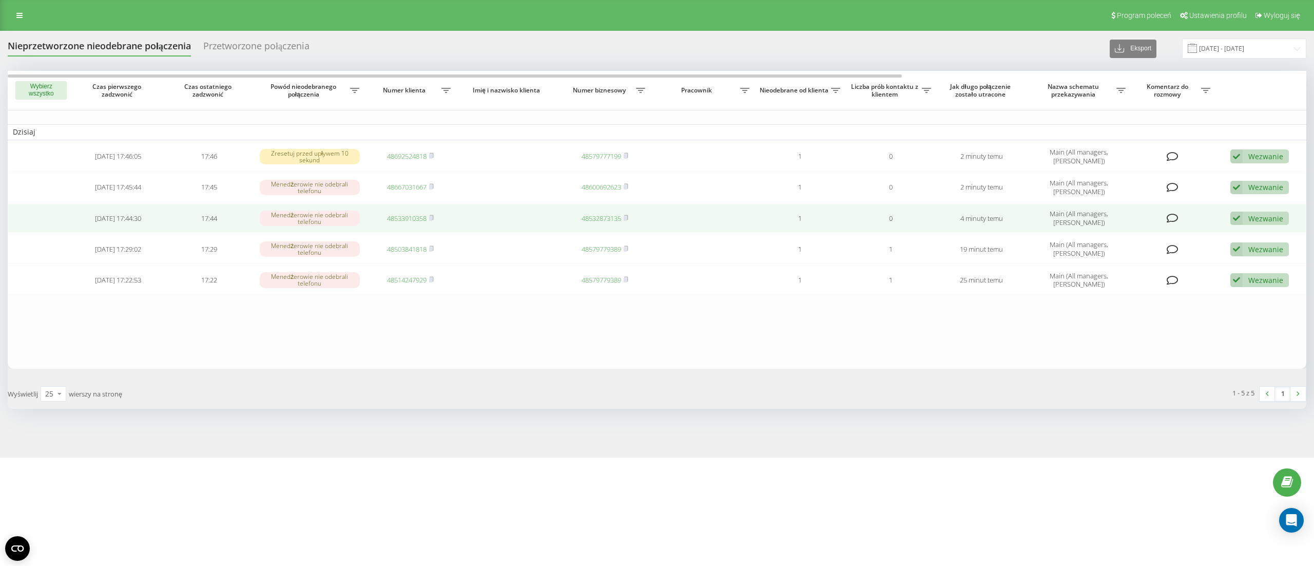
click at [985, 220] on div "Wezwanie" at bounding box center [1265, 218] width 35 height 10
click at [985, 254] on span "Skontaktowano się z klientem za pomocą innego kanału" at bounding box center [1185, 253] width 190 height 10
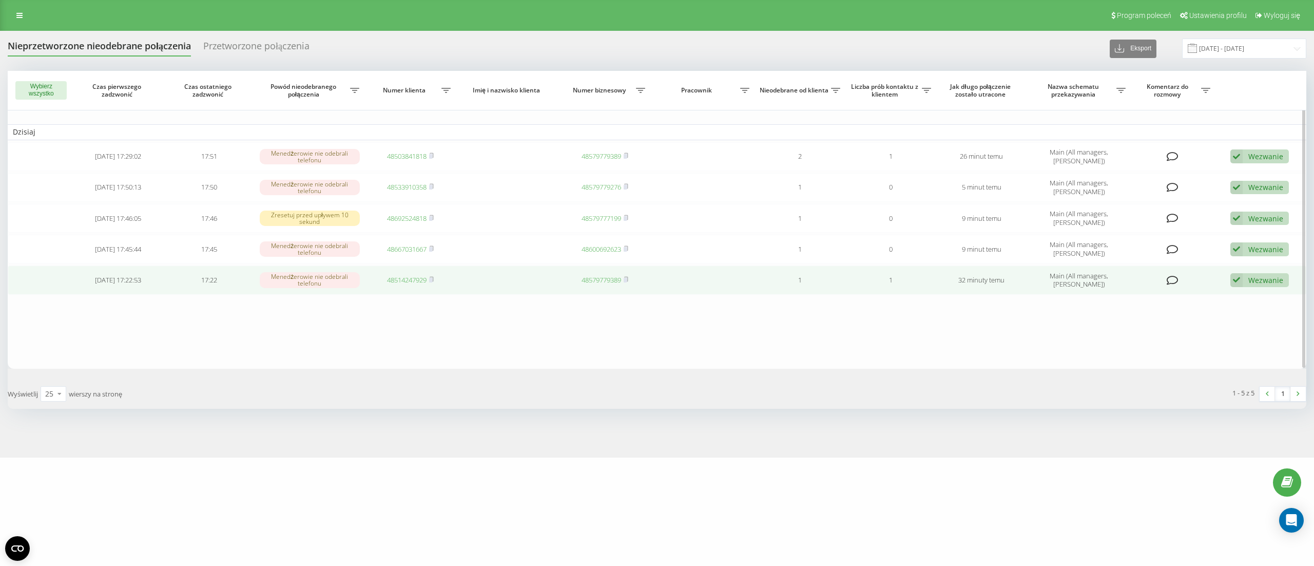
click at [400, 279] on link "48514247929" at bounding box center [407, 279] width 40 height 9
click at [1263, 277] on div "Wezwanie" at bounding box center [1265, 280] width 35 height 10
drag, startPoint x: 1265, startPoint y: 296, endPoint x: 1020, endPoint y: 329, distance: 246.6
click at [1262, 296] on div "Nie udało się skontaktować" at bounding box center [1184, 296] width 207 height 18
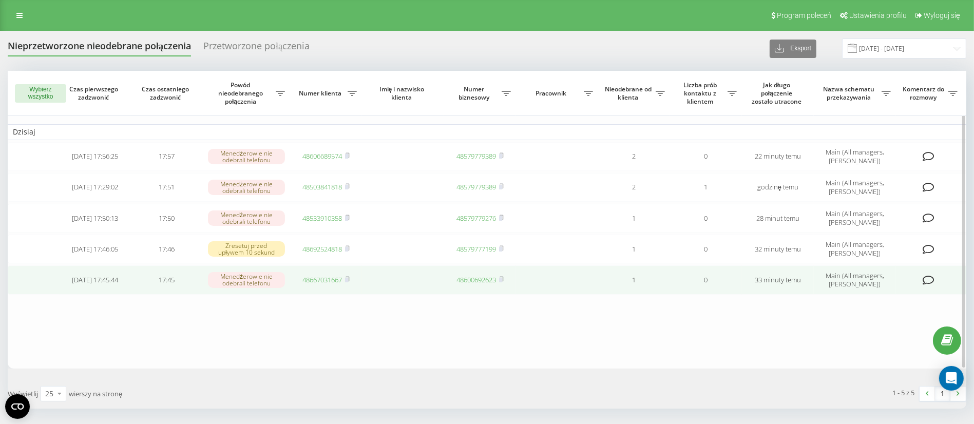
click at [313, 281] on link "48667031667" at bounding box center [323, 279] width 40 height 9
click at [318, 278] on link "48667031667" at bounding box center [323, 279] width 40 height 9
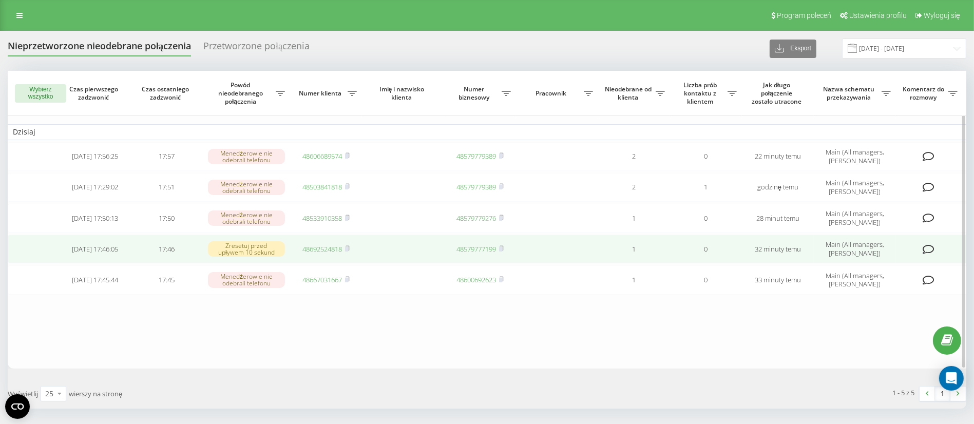
click at [315, 244] on link "48692524818" at bounding box center [323, 248] width 40 height 9
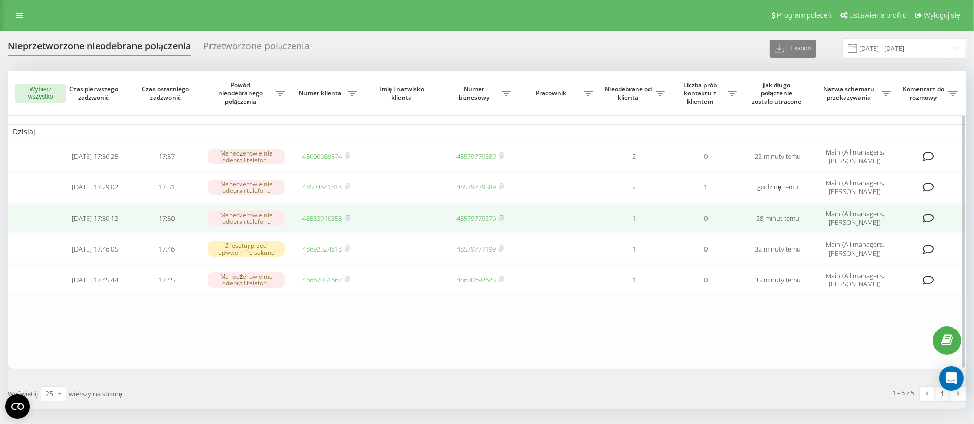
click at [331, 217] on link "48533910358" at bounding box center [323, 217] width 40 height 9
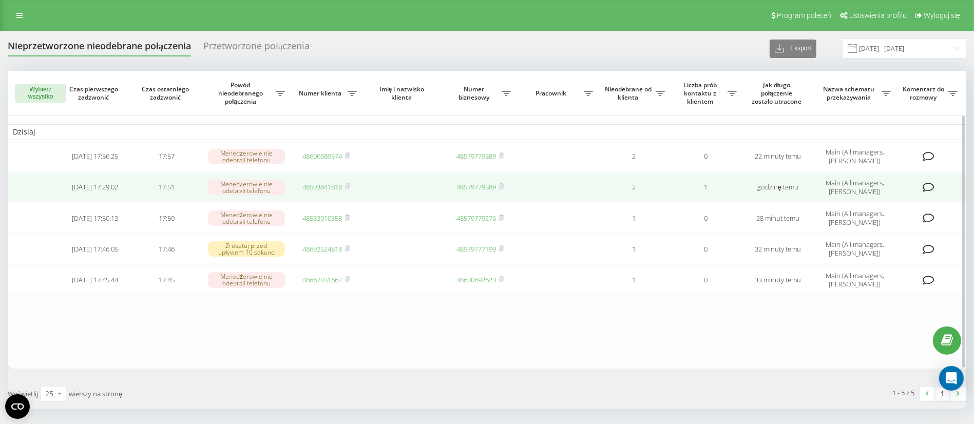
click at [325, 190] on link "48503841818" at bounding box center [323, 186] width 40 height 9
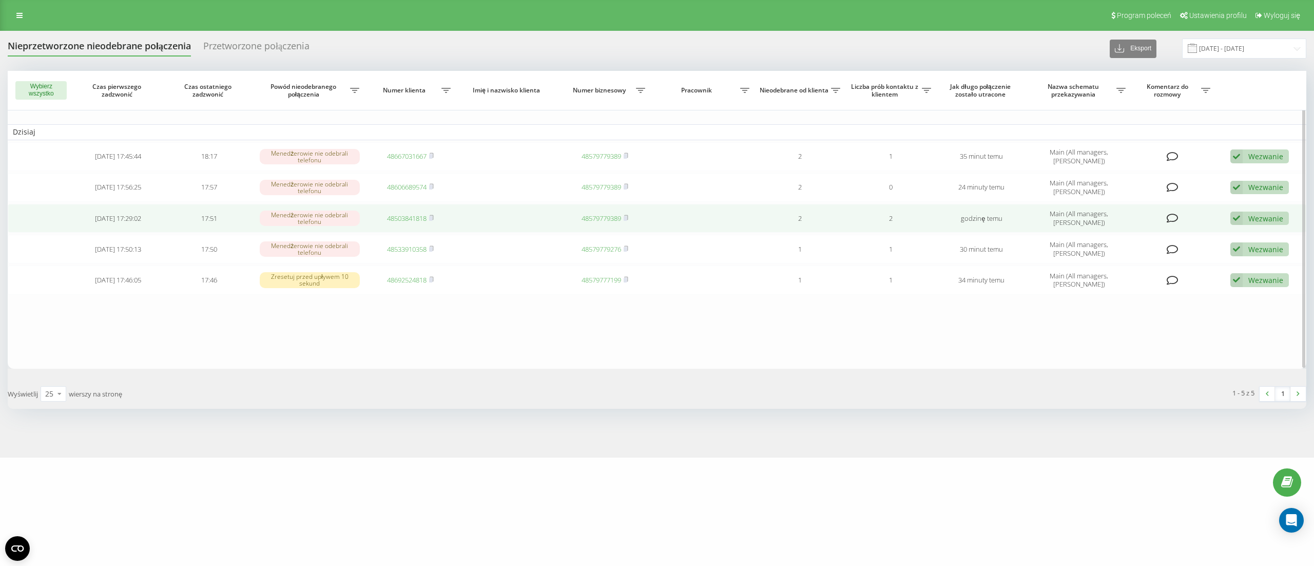
click at [1262, 219] on div "Wezwanie" at bounding box center [1265, 218] width 35 height 10
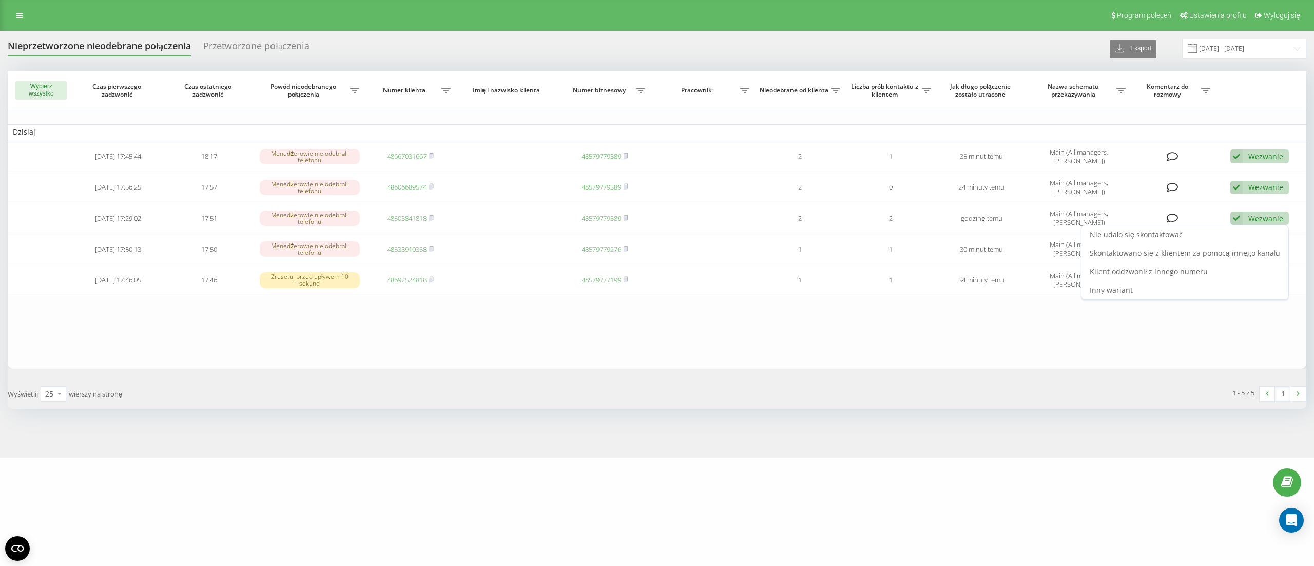
click at [1254, 240] on div "Nie udało się skontaktować" at bounding box center [1184, 234] width 207 height 18
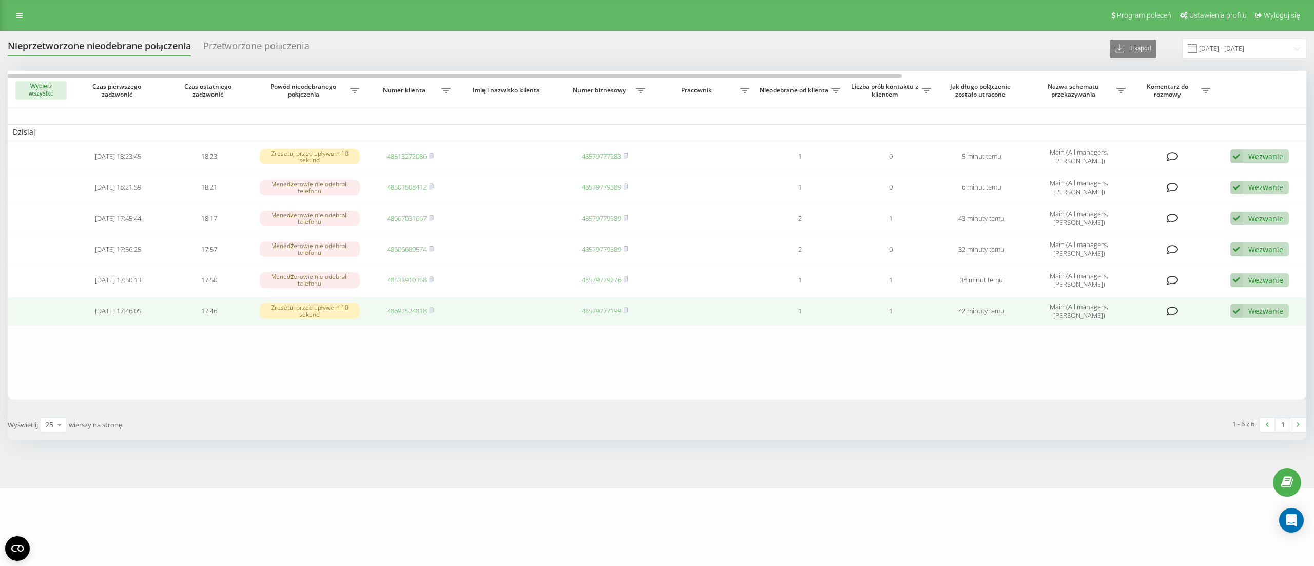
click at [396, 308] on link "48692524818" at bounding box center [407, 310] width 40 height 9
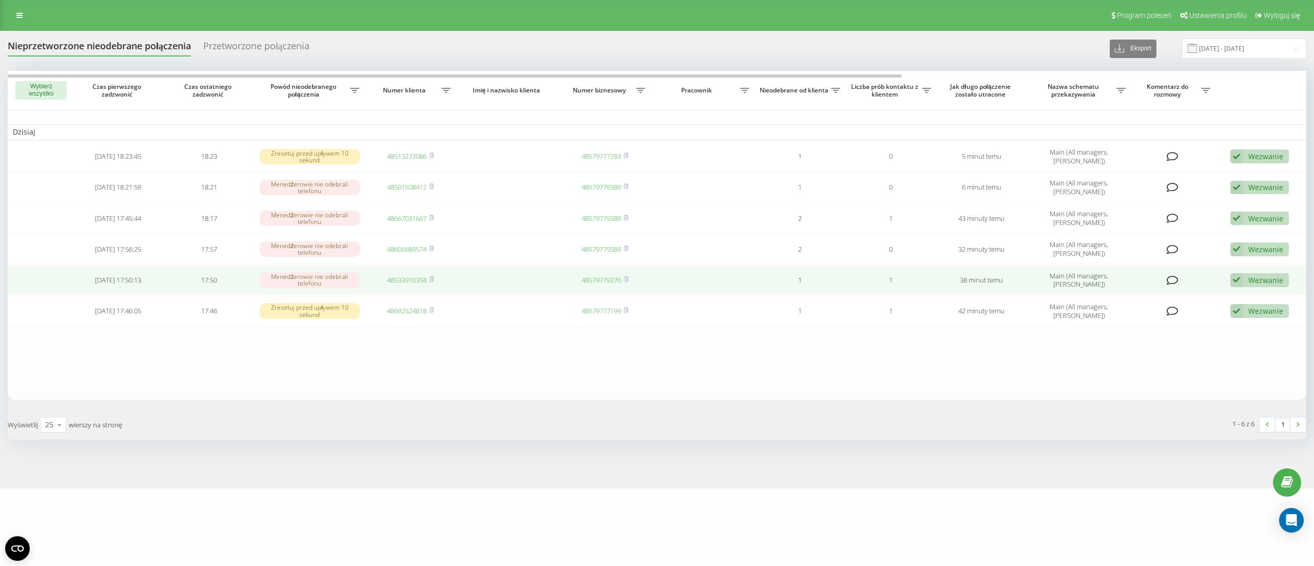
click at [411, 277] on link "48533910358" at bounding box center [407, 279] width 40 height 9
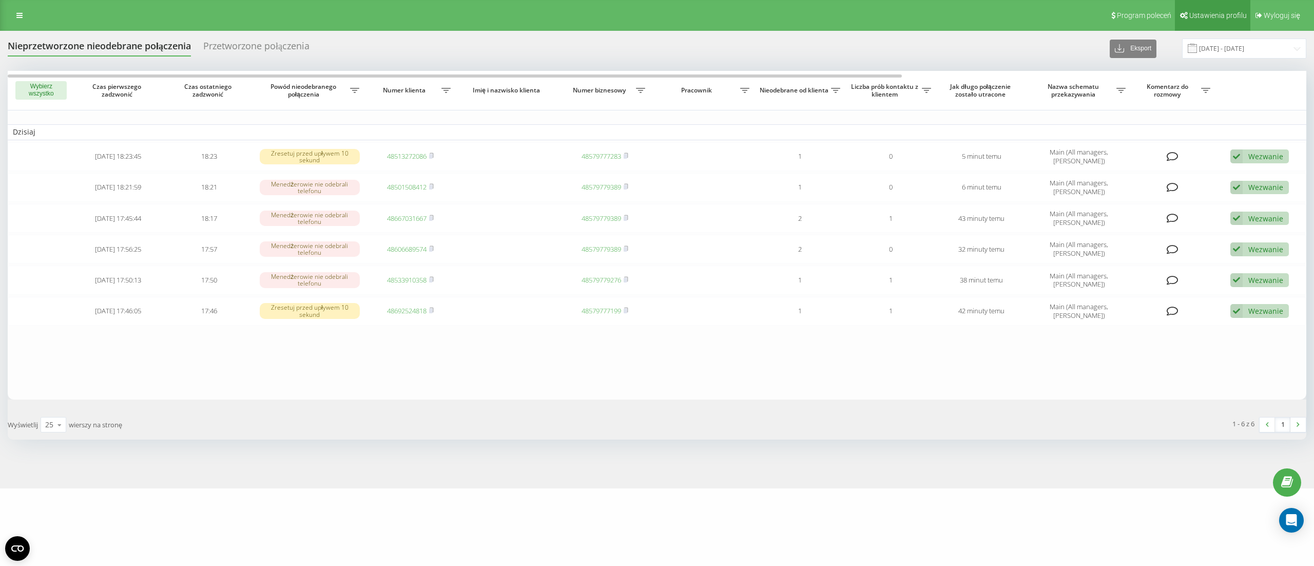
click at [387, 275] on link "48533910358" at bounding box center [407, 279] width 40 height 9
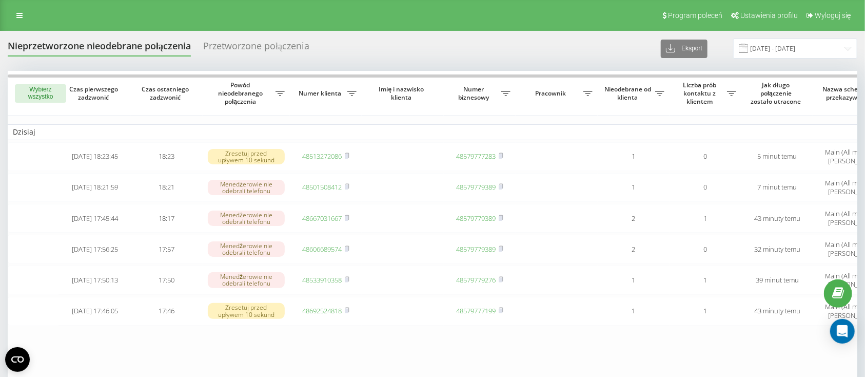
click at [409, 131] on td "Dzisiaj" at bounding box center [521, 131] width 1026 height 15
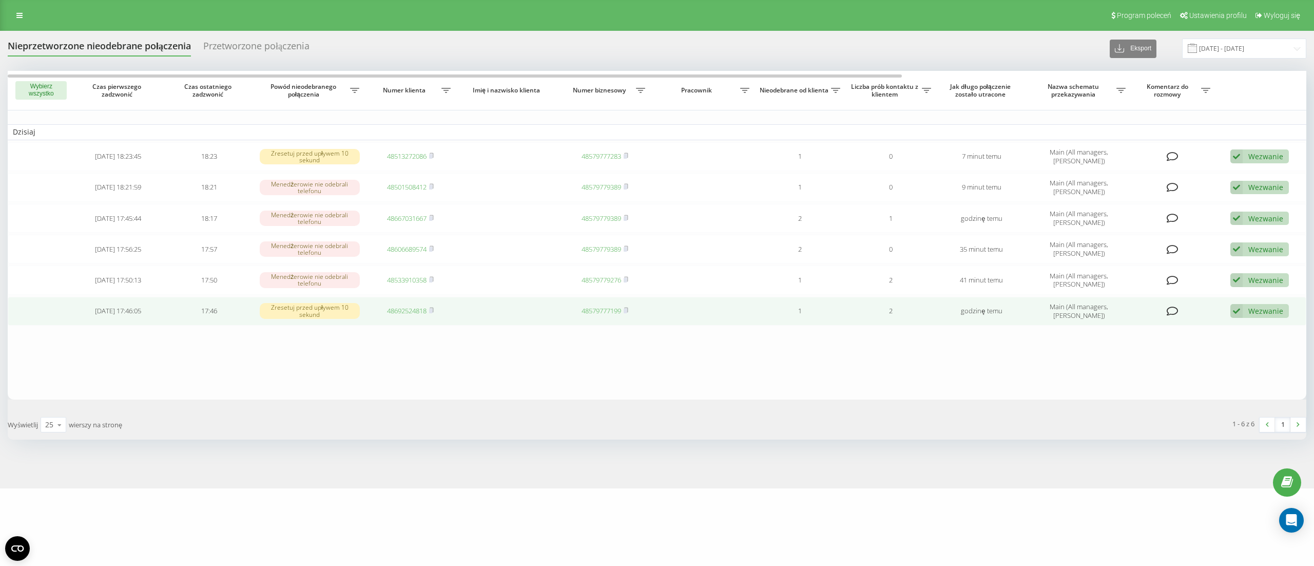
click at [985, 307] on div "Wezwanie" at bounding box center [1265, 311] width 35 height 10
click at [985, 324] on div "Nie udało się skontaktować" at bounding box center [1184, 327] width 207 height 18
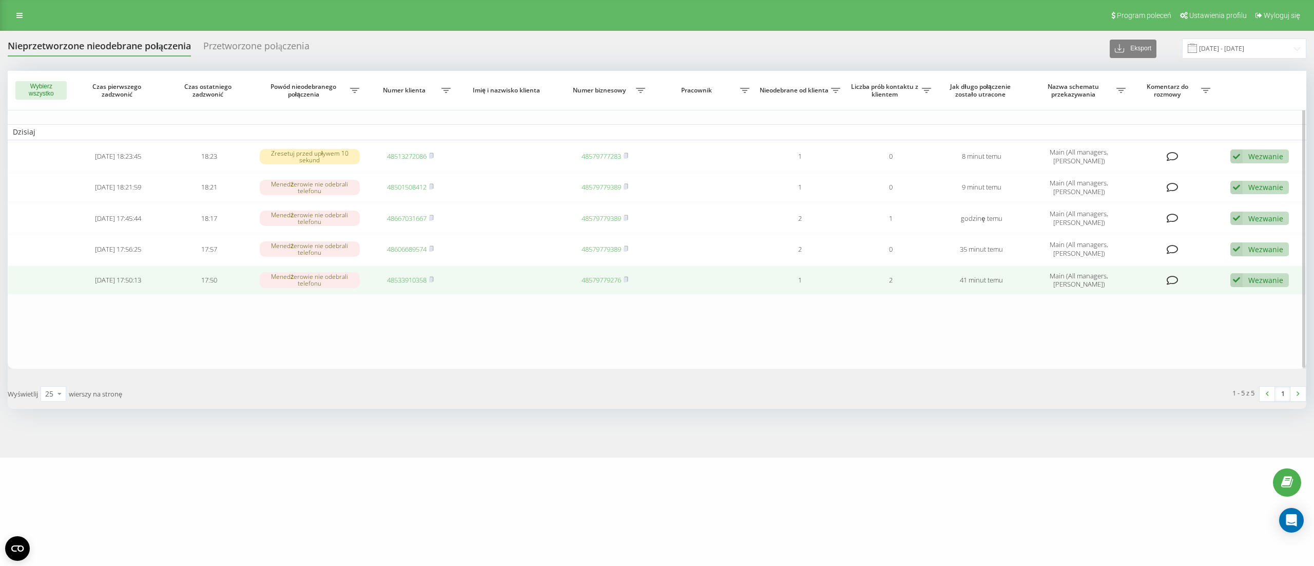
click at [985, 279] on div "Wezwanie" at bounding box center [1265, 280] width 35 height 10
click at [985, 304] on div "Nie udało się skontaktować" at bounding box center [1184, 296] width 207 height 18
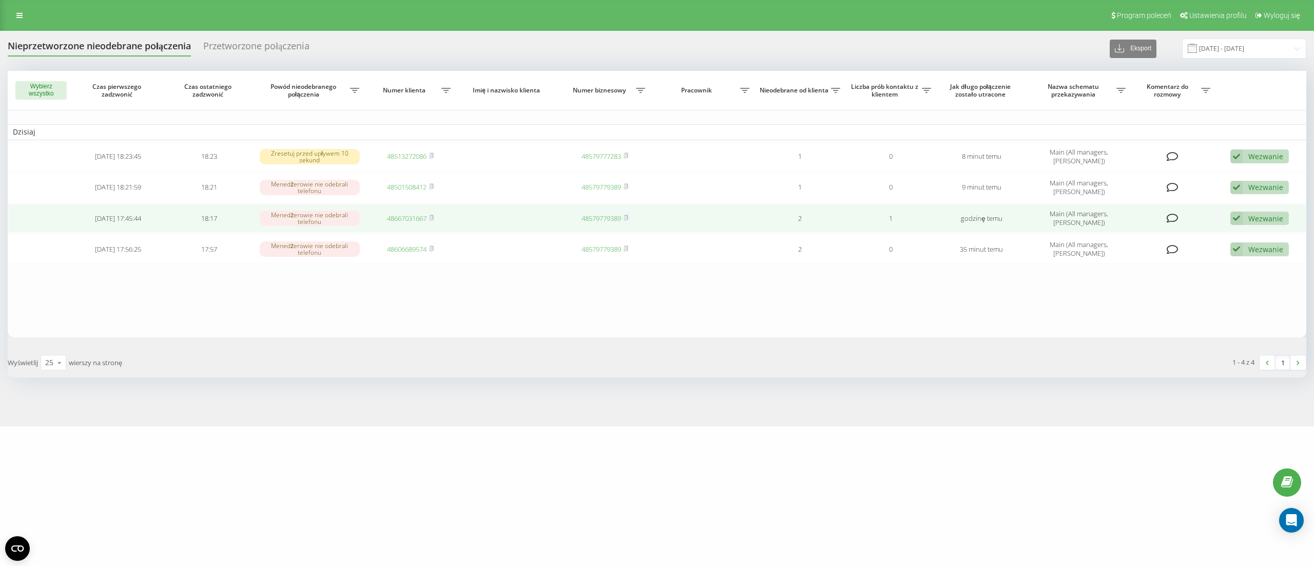
click at [410, 220] on link "48667031667" at bounding box center [407, 217] width 40 height 9
click at [407, 220] on link "48667031667" at bounding box center [407, 217] width 40 height 9
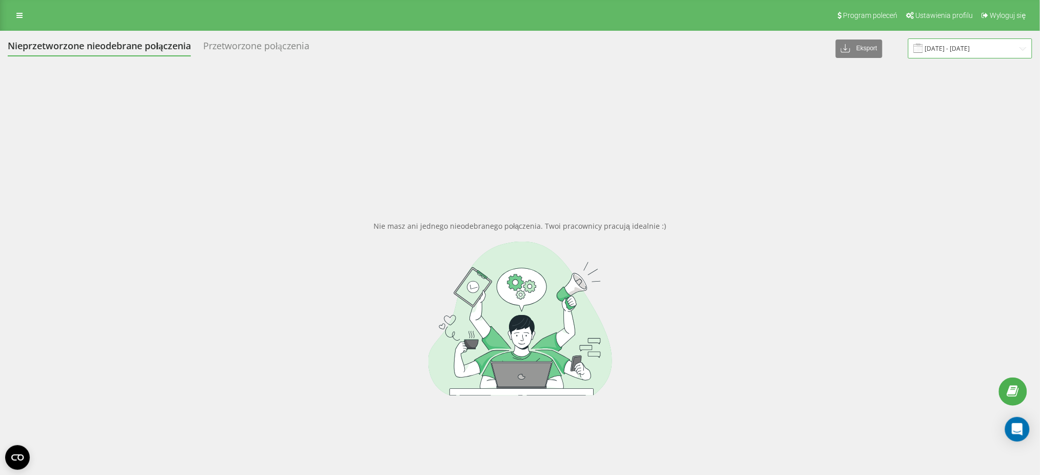
drag, startPoint x: 974, startPoint y: 53, endPoint x: 984, endPoint y: 47, distance: 11.8
click at [976, 53] on input "[DATE] - [DATE]" at bounding box center [970, 48] width 124 height 20
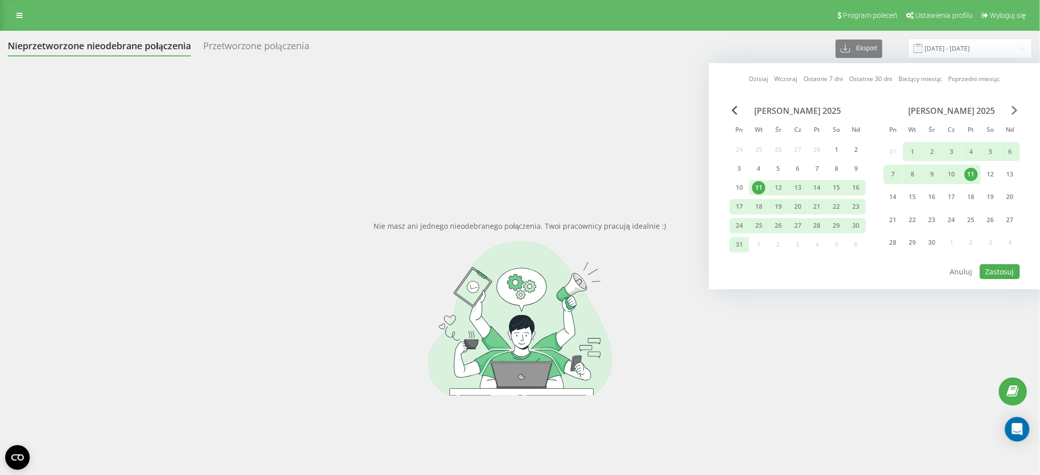
click at [1016, 110] on span "Next Month" at bounding box center [1015, 110] width 6 height 9
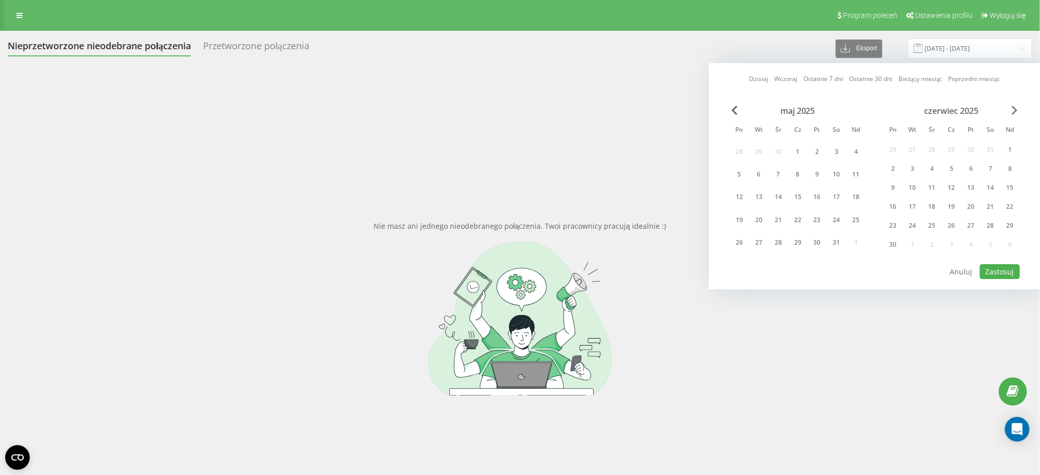
click at [1016, 110] on span "Next Month" at bounding box center [1015, 110] width 6 height 9
click at [1015, 114] on span "Next Month" at bounding box center [1015, 110] width 6 height 9
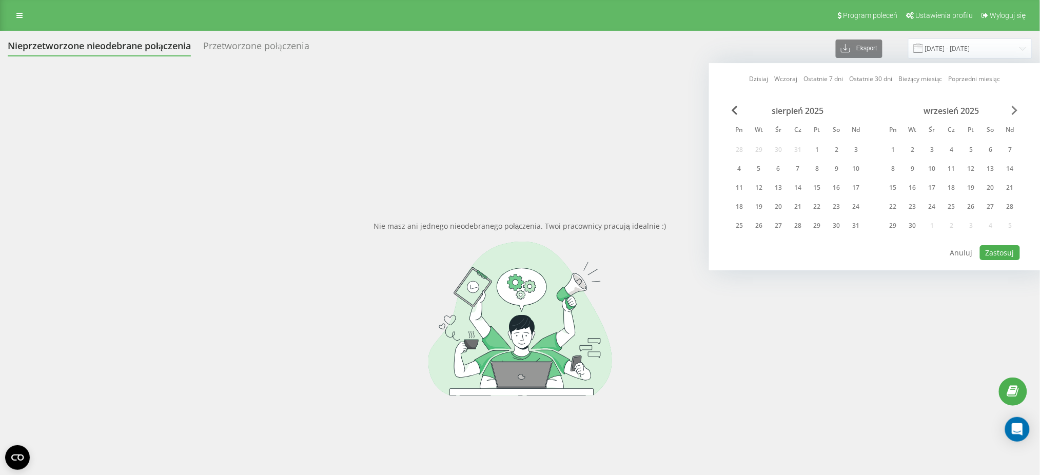
click at [1017, 108] on span "Next Month" at bounding box center [1015, 110] width 6 height 9
drag, startPoint x: 740, startPoint y: 147, endPoint x: 752, endPoint y: 197, distance: 51.3
click at [739, 147] on div "1" at bounding box center [739, 149] width 13 height 13
click at [761, 219] on div "30" at bounding box center [758, 225] width 13 height 13
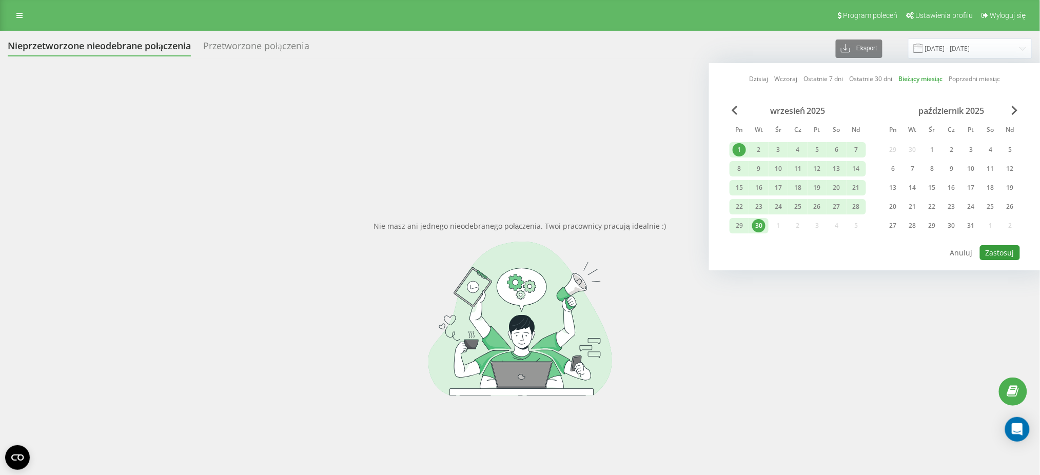
click at [1003, 253] on button "Zastosuj" at bounding box center [1000, 252] width 40 height 15
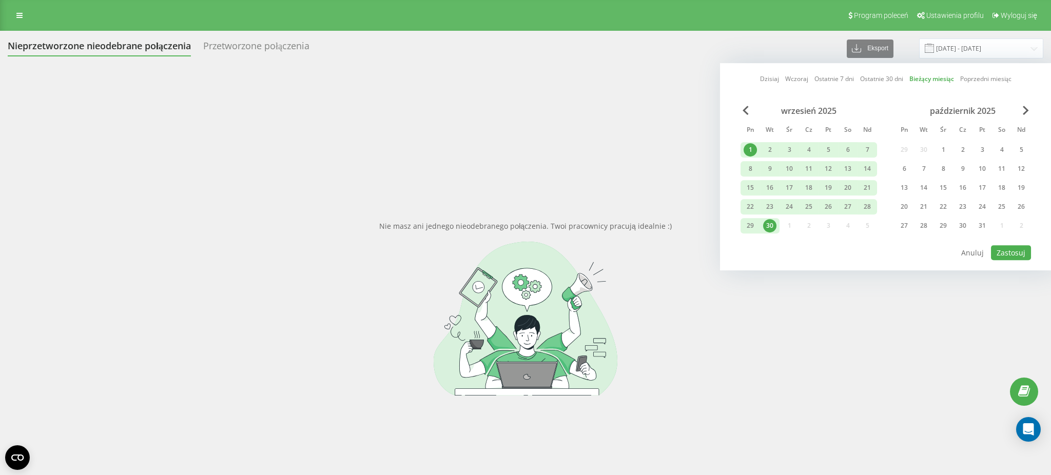
type input "[DATE] - [DATE]"
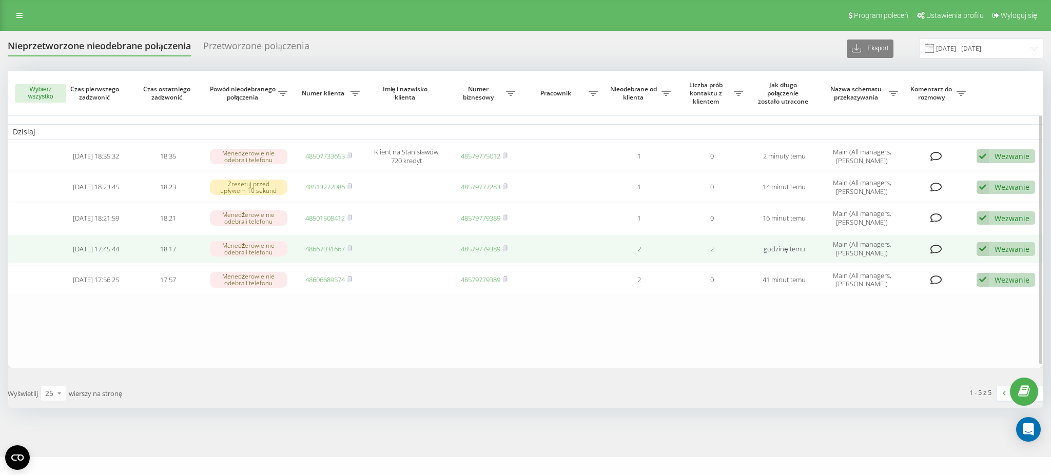
click at [1016, 245] on div "Wezwanie" at bounding box center [1012, 249] width 35 height 10
click at [997, 257] on div "Nie udało się skontaktować" at bounding box center [931, 266] width 207 height 18
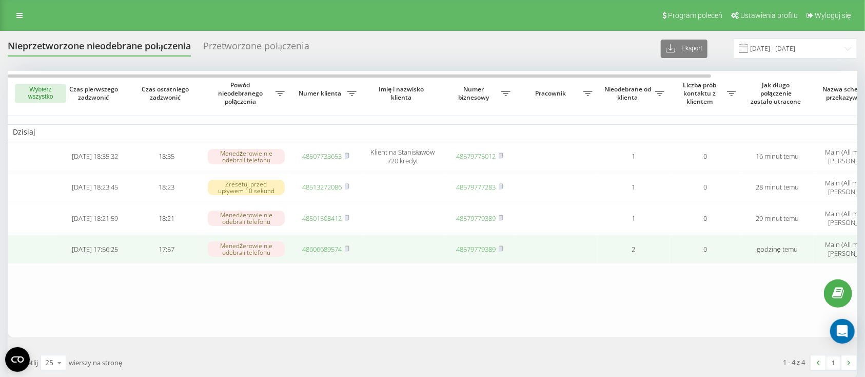
click at [317, 246] on link "48606689574" at bounding box center [323, 248] width 40 height 9
click at [307, 247] on link "48606689574" at bounding box center [323, 248] width 40 height 9
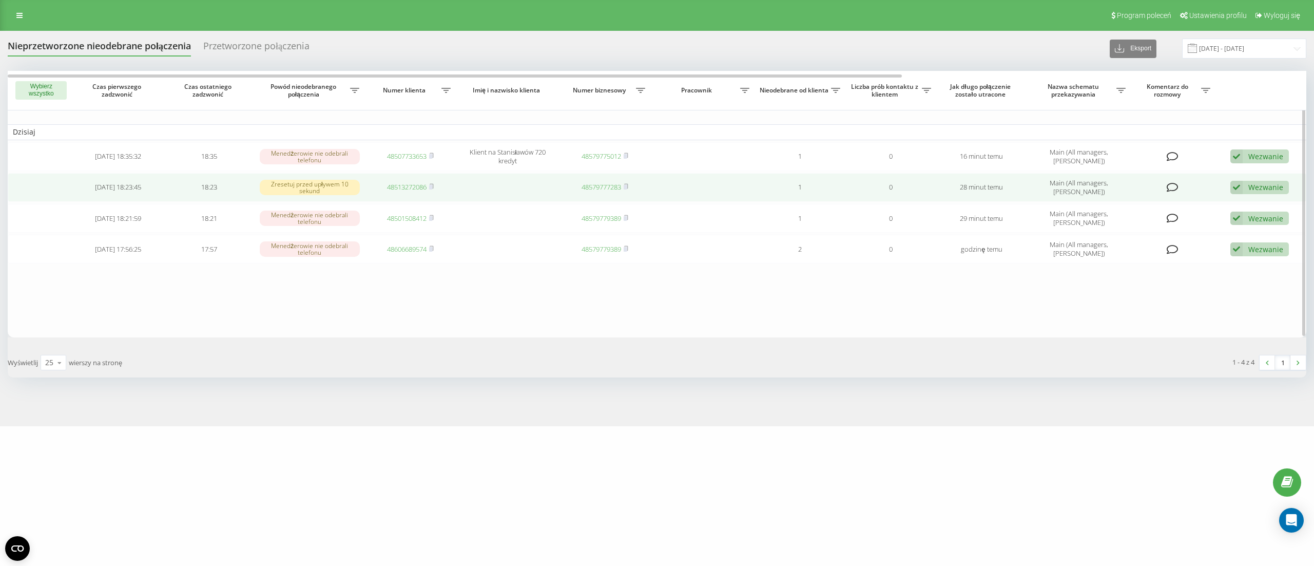
click at [875, 181] on div "Wezwanie Nie udało się skontaktować Skontaktowano się z klientem za pomocą inne…" at bounding box center [1259, 188] width 59 height 14
click at [875, 217] on span "Skontaktowano się z klientem za pomocą innego kanału" at bounding box center [1185, 222] width 190 height 10
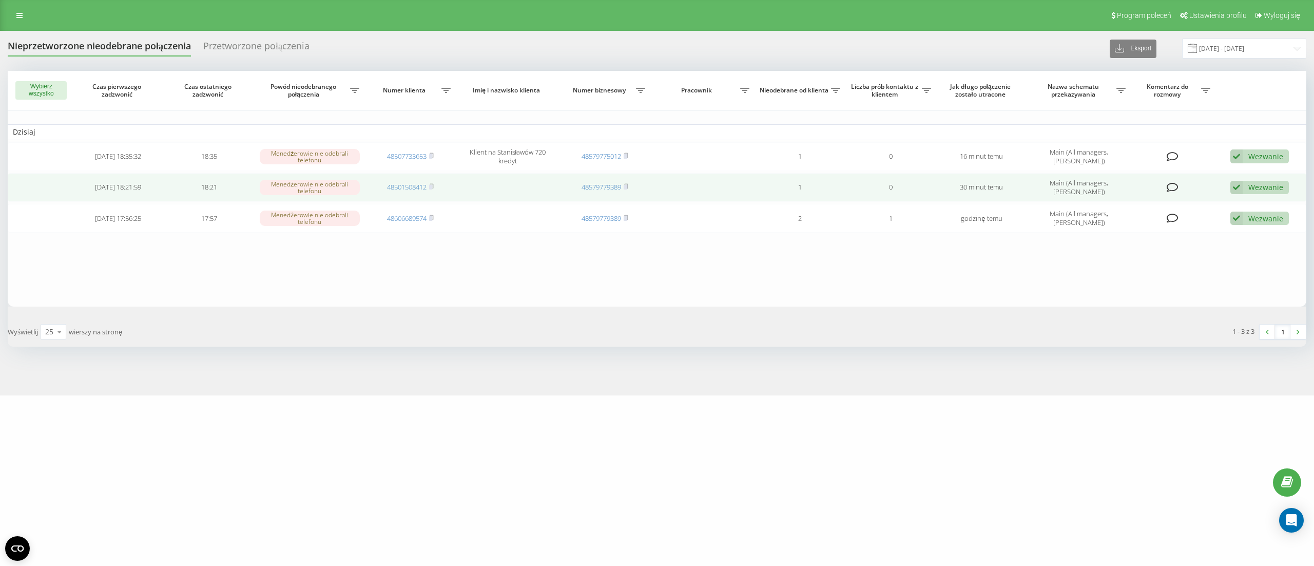
click at [875, 188] on div "Wezwanie" at bounding box center [1265, 187] width 35 height 10
click at [875, 221] on span "Skontaktowano się z klientem za pomocą innego kanału" at bounding box center [1185, 222] width 190 height 10
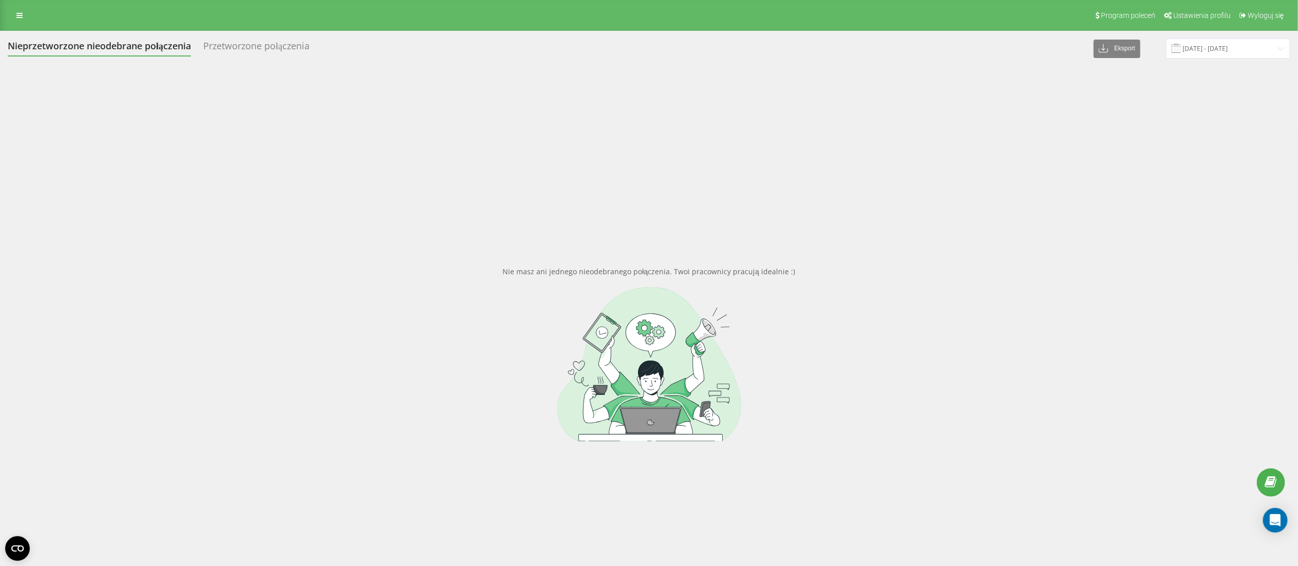
drag, startPoint x: 1221, startPoint y: 61, endPoint x: 1229, endPoint y: 53, distance: 10.9
click at [1222, 61] on div "Nieprzetworzone nieodebrane połączenia Przetworzone połączenia Eksport .csv .xl…" at bounding box center [649, 337] width 1282 height 598
click at [1235, 42] on input "[DATE] - [DATE]" at bounding box center [1228, 48] width 124 height 20
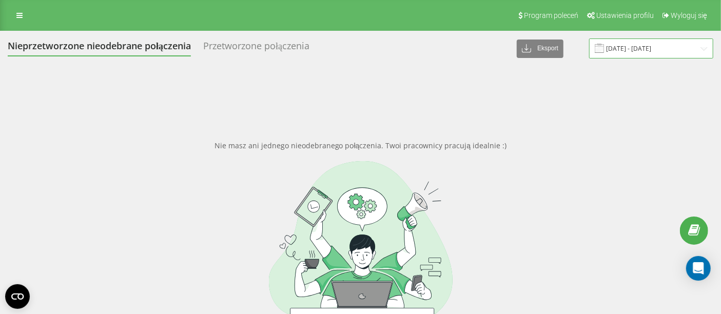
drag, startPoint x: 672, startPoint y: 43, endPoint x: 672, endPoint y: 52, distance: 9.2
click at [672, 43] on input "[DATE] - [DATE]" at bounding box center [651, 48] width 124 height 20
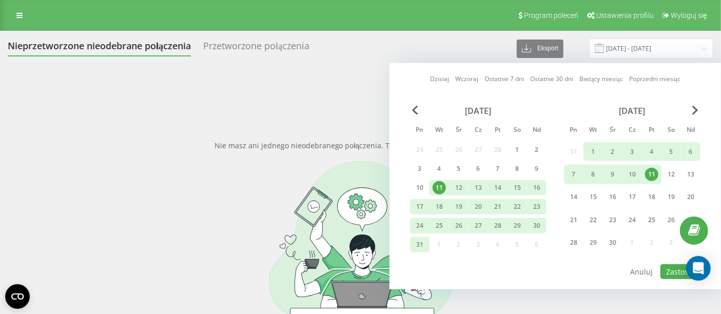
click at [691, 112] on div "[DATE]" at bounding box center [632, 111] width 137 height 10
click at [695, 110] on span "Next Month" at bounding box center [695, 110] width 6 height 9
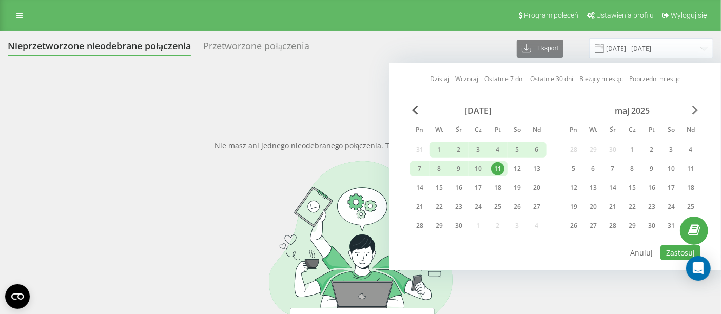
click at [695, 110] on span "Next Month" at bounding box center [695, 110] width 6 height 9
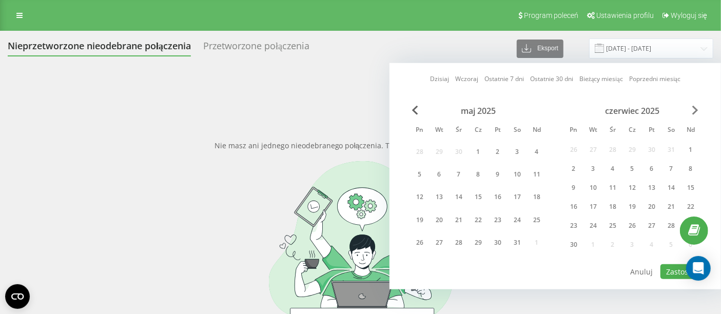
click at [695, 110] on span "Next Month" at bounding box center [695, 110] width 6 height 9
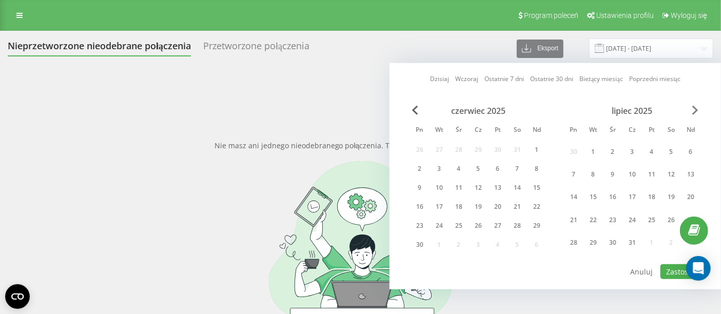
click at [695, 110] on span "Next Month" at bounding box center [695, 110] width 6 height 9
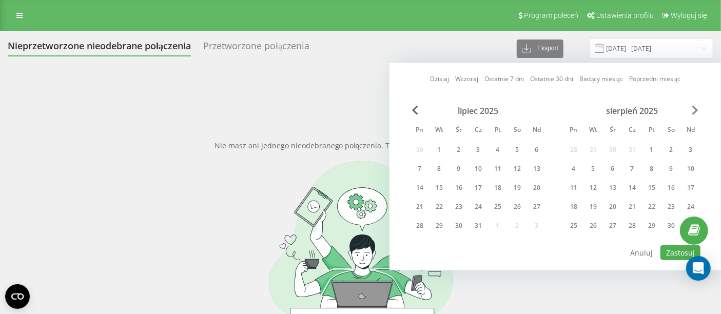
click at [695, 110] on span "Next Month" at bounding box center [695, 110] width 6 height 9
click at [575, 147] on div "1" at bounding box center [573, 149] width 13 height 13
click at [590, 219] on div "30" at bounding box center [593, 225] width 13 height 13
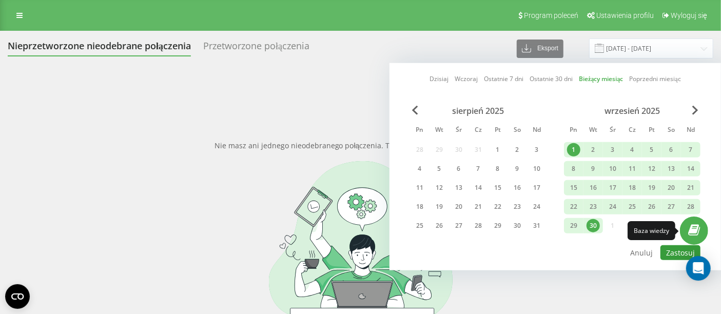
click at [680, 247] on button "Zastosuj" at bounding box center [680, 252] width 40 height 15
type input "[DATE] - [DATE]"
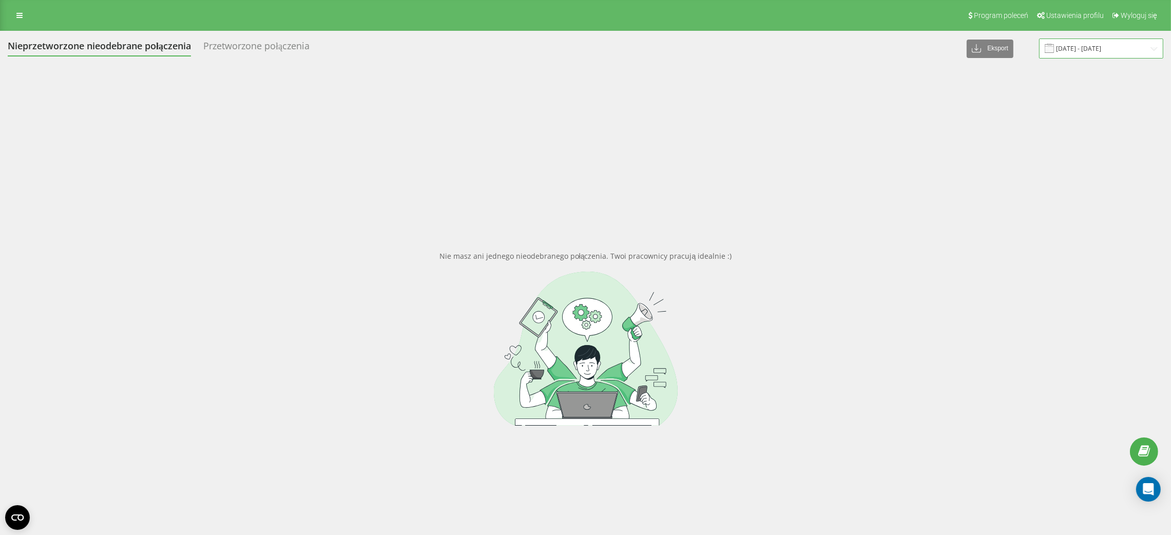
click at [1119, 52] on input "[DATE] - [DATE]" at bounding box center [1101, 48] width 124 height 20
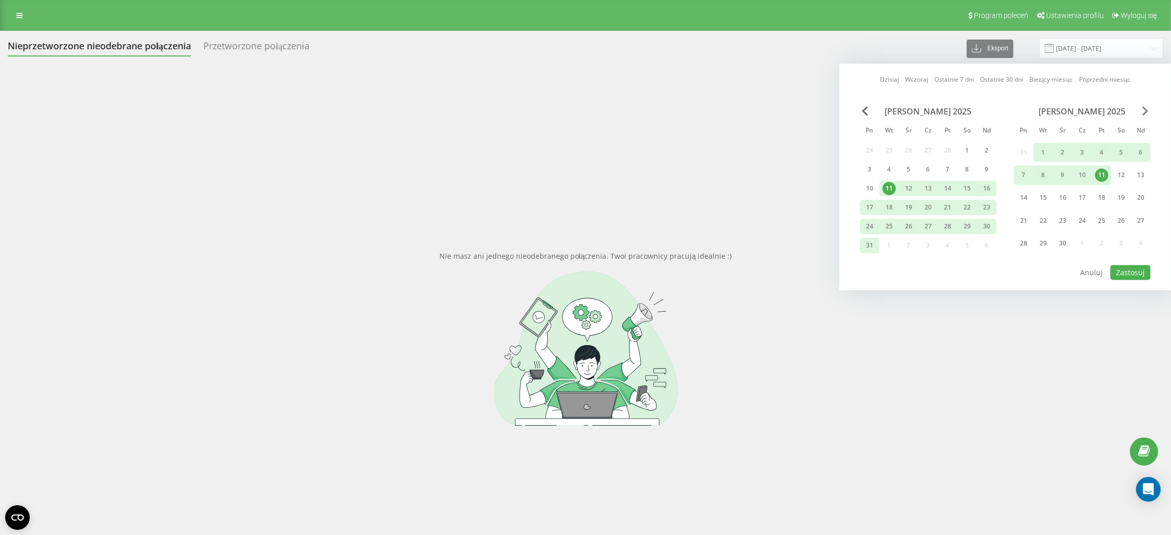
click at [1144, 112] on span "Next Month" at bounding box center [1145, 110] width 6 height 9
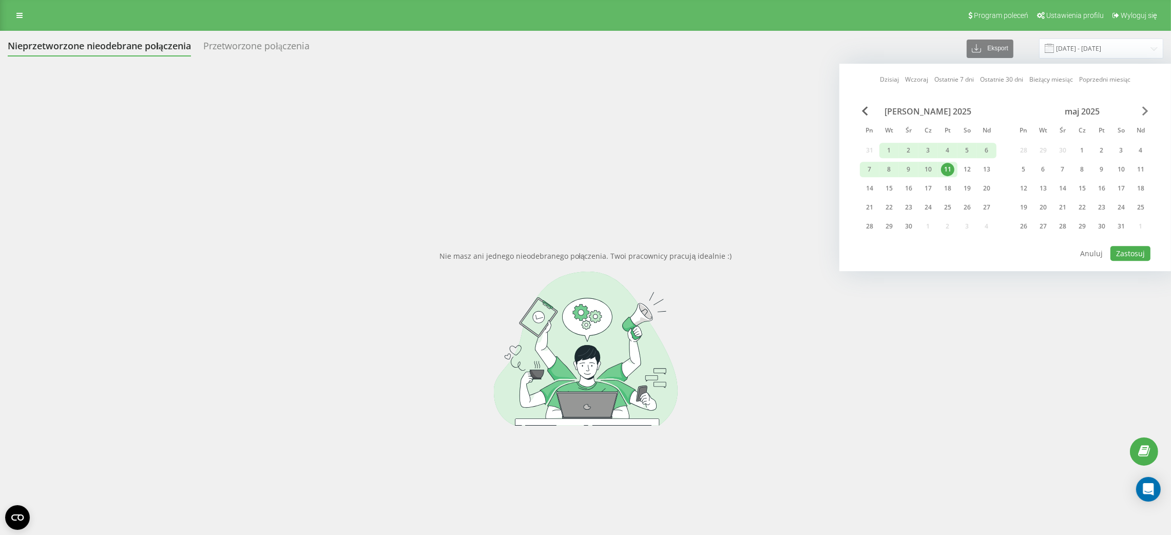
click at [1146, 113] on span "Next Month" at bounding box center [1145, 110] width 6 height 9
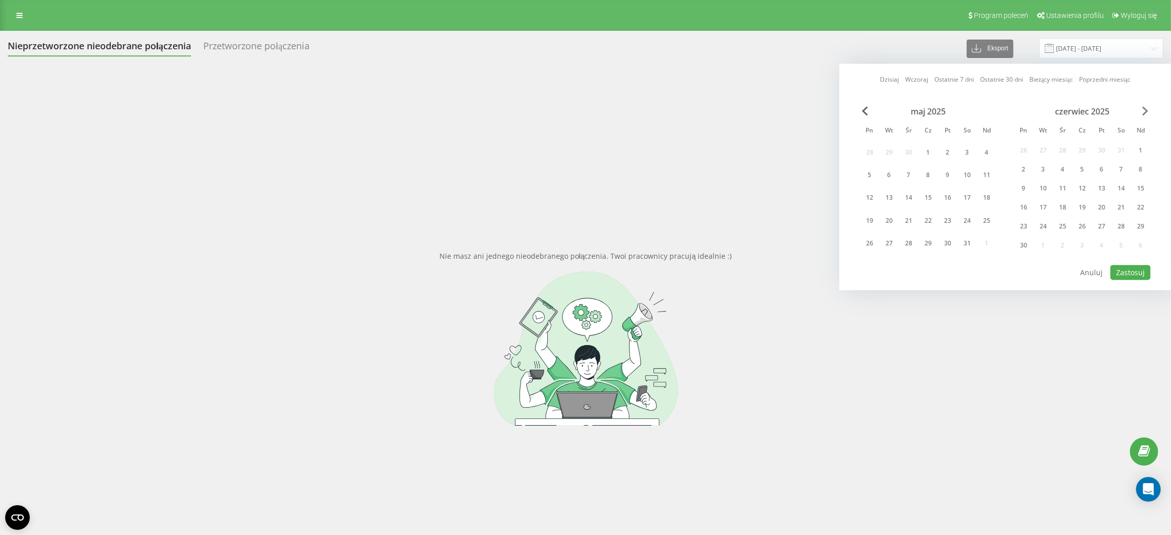
click at [1146, 113] on span "Next Month" at bounding box center [1145, 110] width 6 height 9
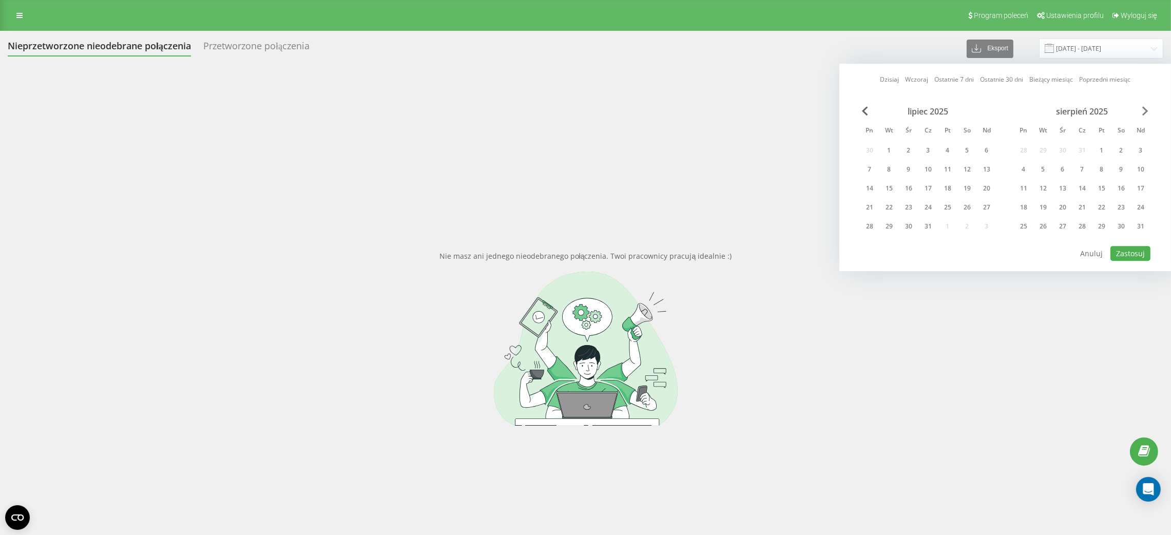
click at [1146, 113] on span "Next Month" at bounding box center [1145, 110] width 6 height 9
drag, startPoint x: 1025, startPoint y: 150, endPoint x: 1041, endPoint y: 186, distance: 39.0
click at [1024, 150] on div "1" at bounding box center [1023, 150] width 13 height 13
click at [1039, 223] on div "30" at bounding box center [1042, 226] width 13 height 13
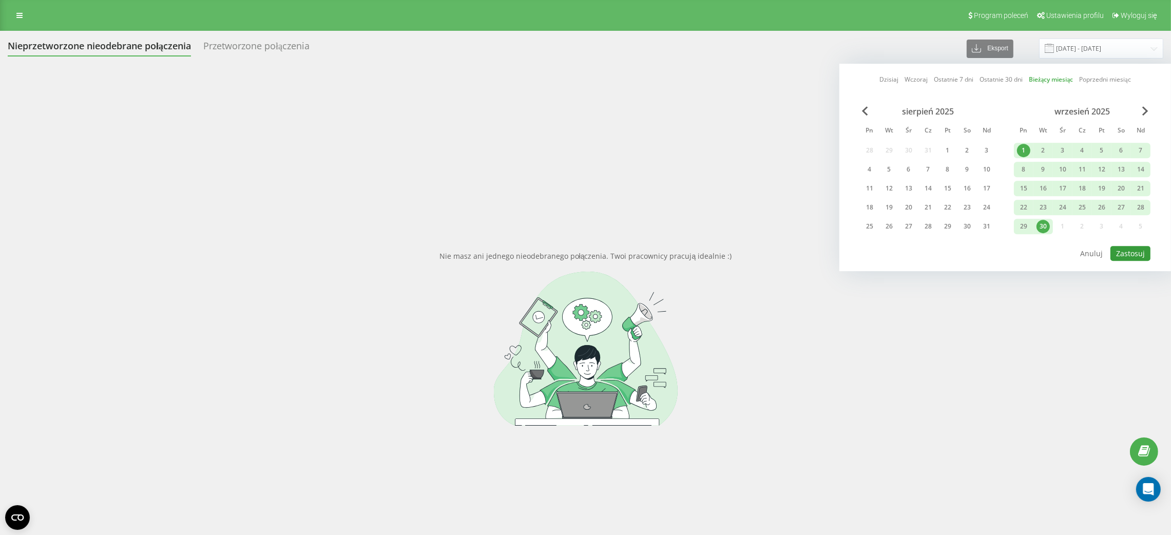
drag, startPoint x: 1119, startPoint y: 254, endPoint x: 1124, endPoint y: 252, distance: 5.2
click at [1120, 254] on button "Zastosuj" at bounding box center [1130, 253] width 40 height 15
type input "[DATE] - [DATE]"
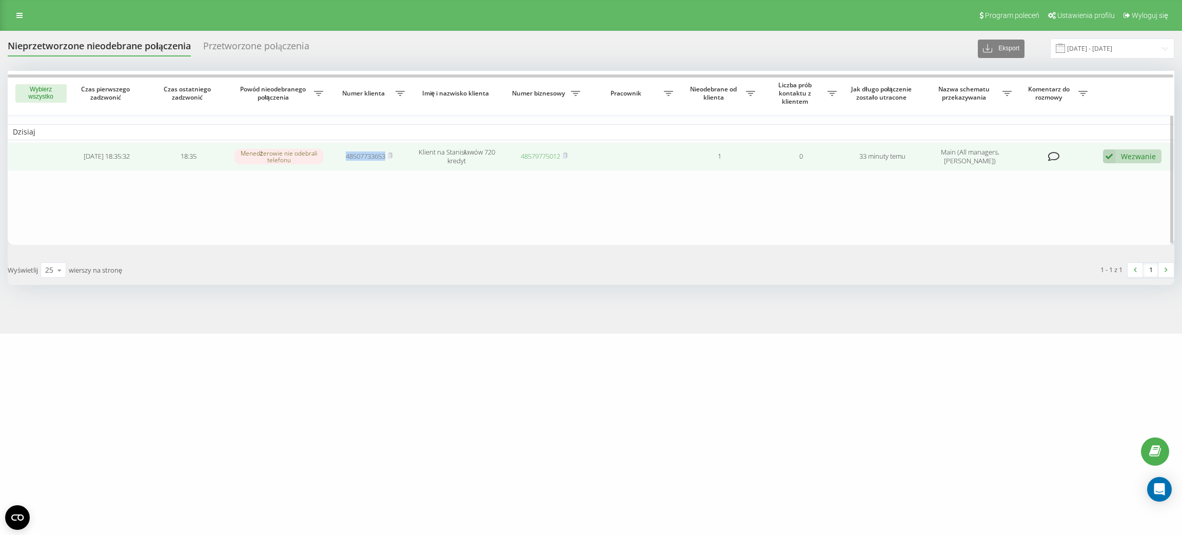
drag, startPoint x: 339, startPoint y: 158, endPoint x: 386, endPoint y: 166, distance: 47.4
click at [386, 166] on td "48507733653" at bounding box center [369, 156] width 82 height 29
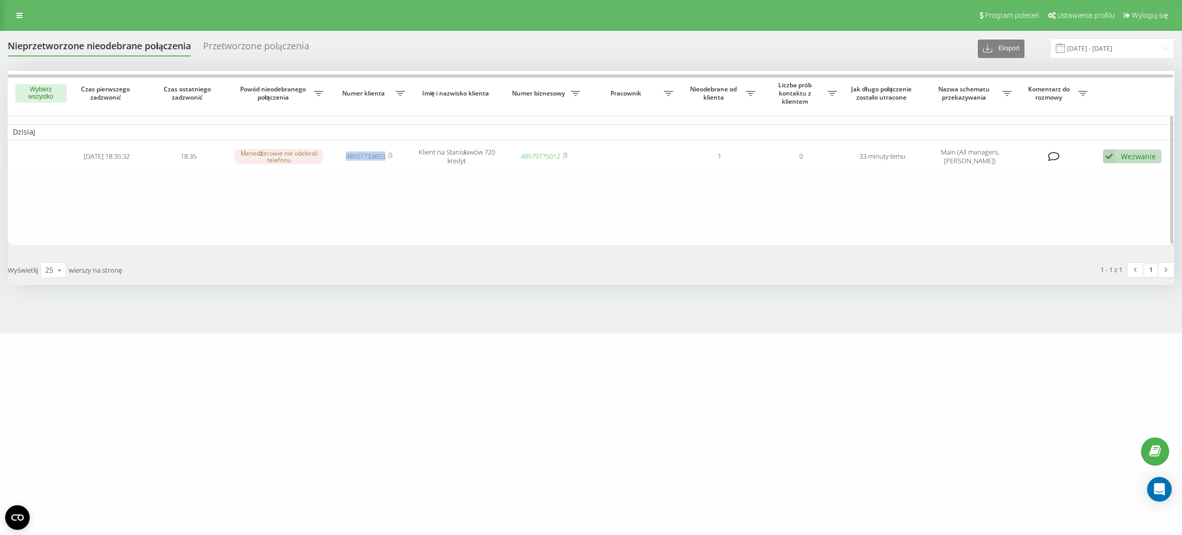
copy link "48507733653"
